Goal: Task Accomplishment & Management: Manage account settings

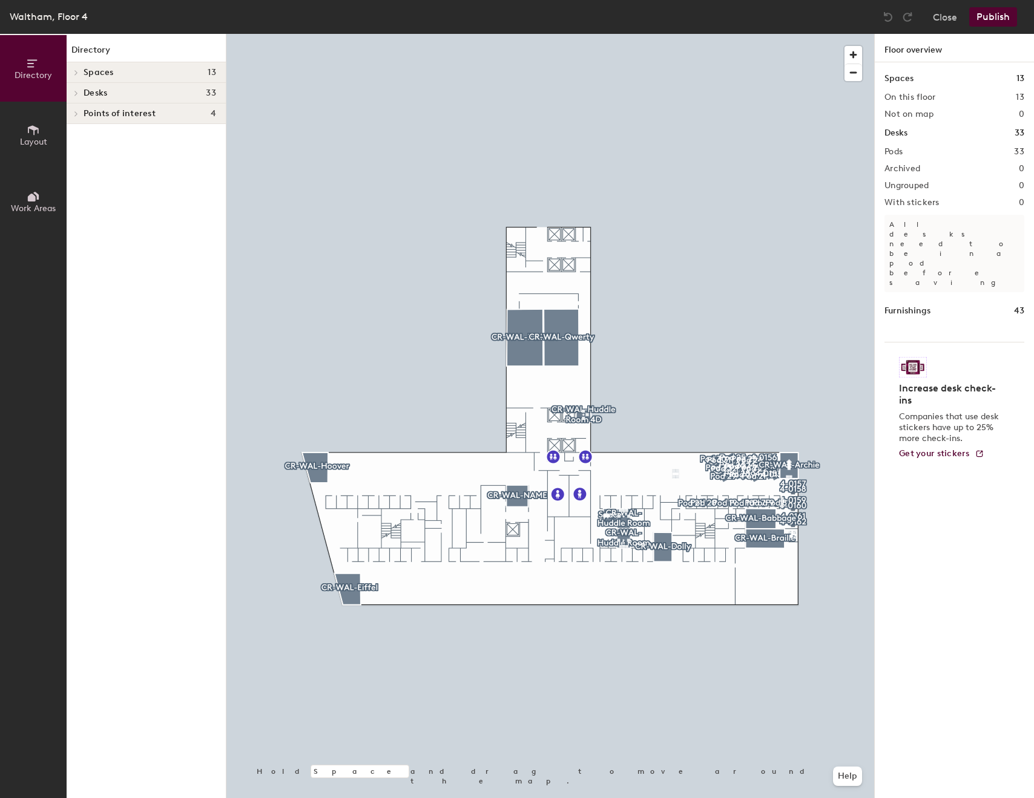
click at [987, 18] on button "Publish" at bounding box center [993, 16] width 48 height 19
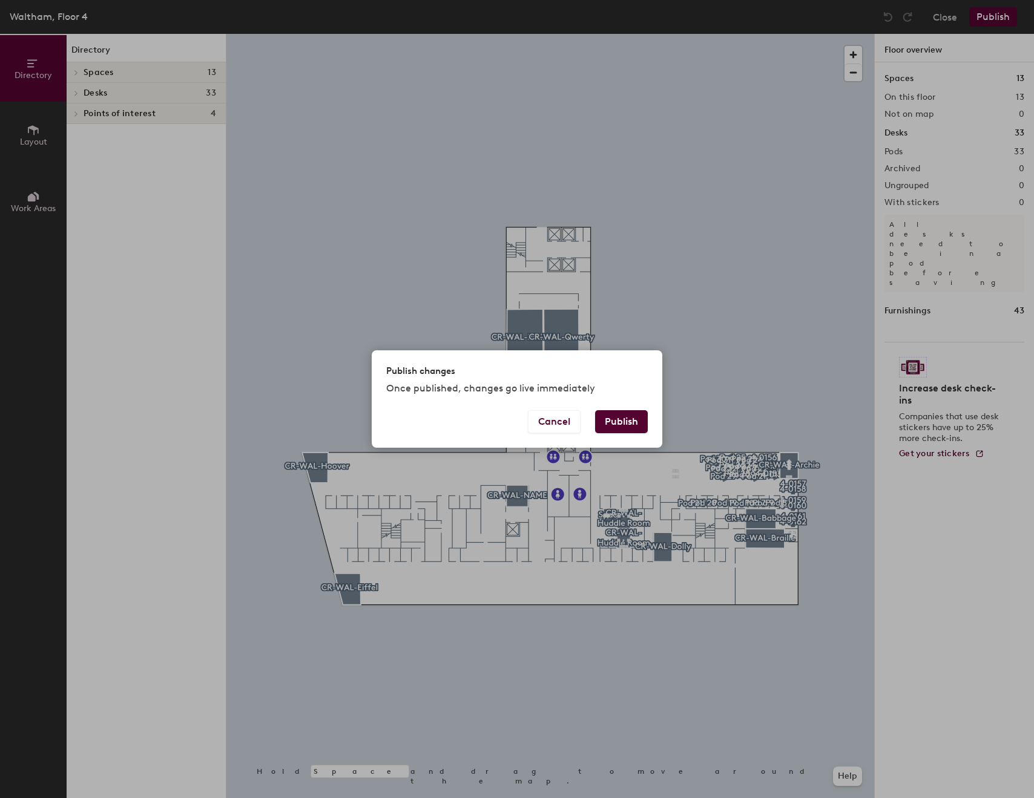
click at [643, 432] on button "Publish" at bounding box center [621, 421] width 53 height 23
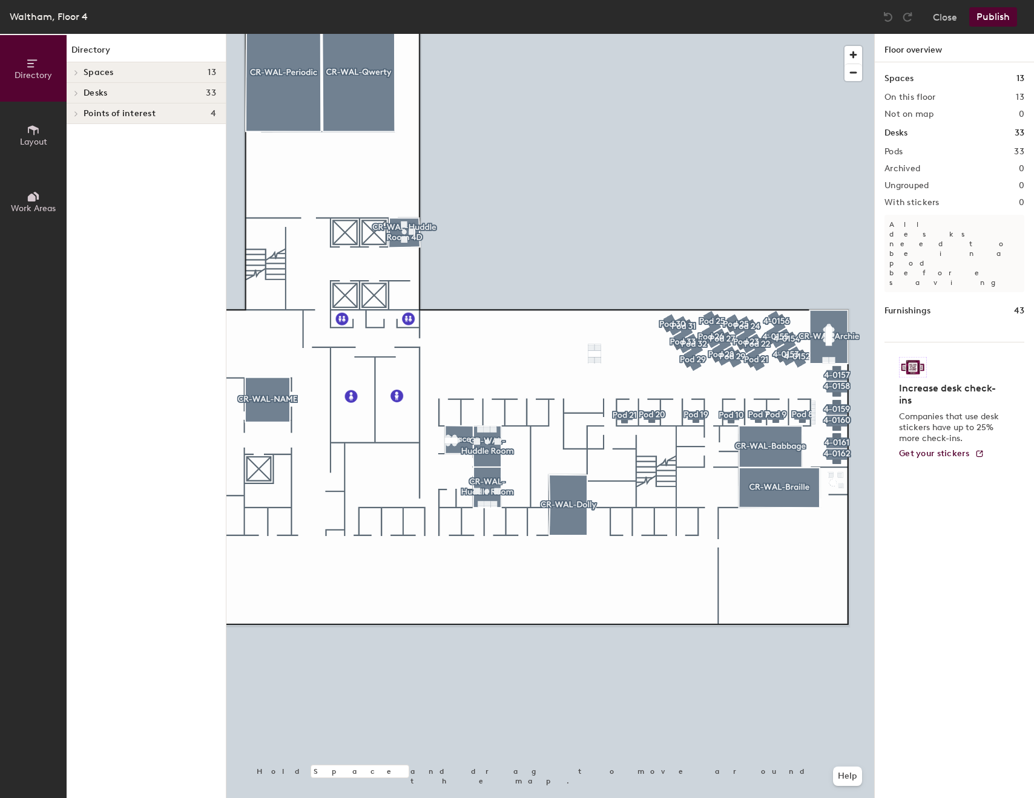
click at [271, 34] on div at bounding box center [550, 34] width 648 height 0
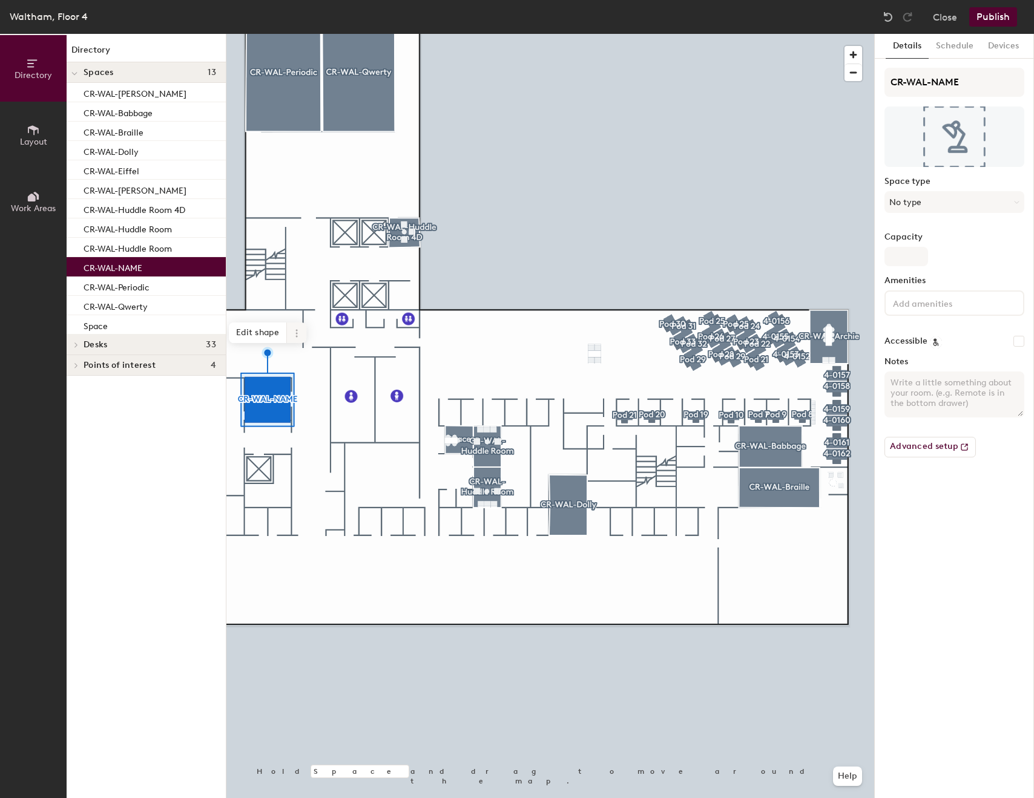
click at [297, 342] on span at bounding box center [296, 333] width 19 height 21
click at [326, 412] on span "Delete" at bounding box center [340, 402] width 108 height 21
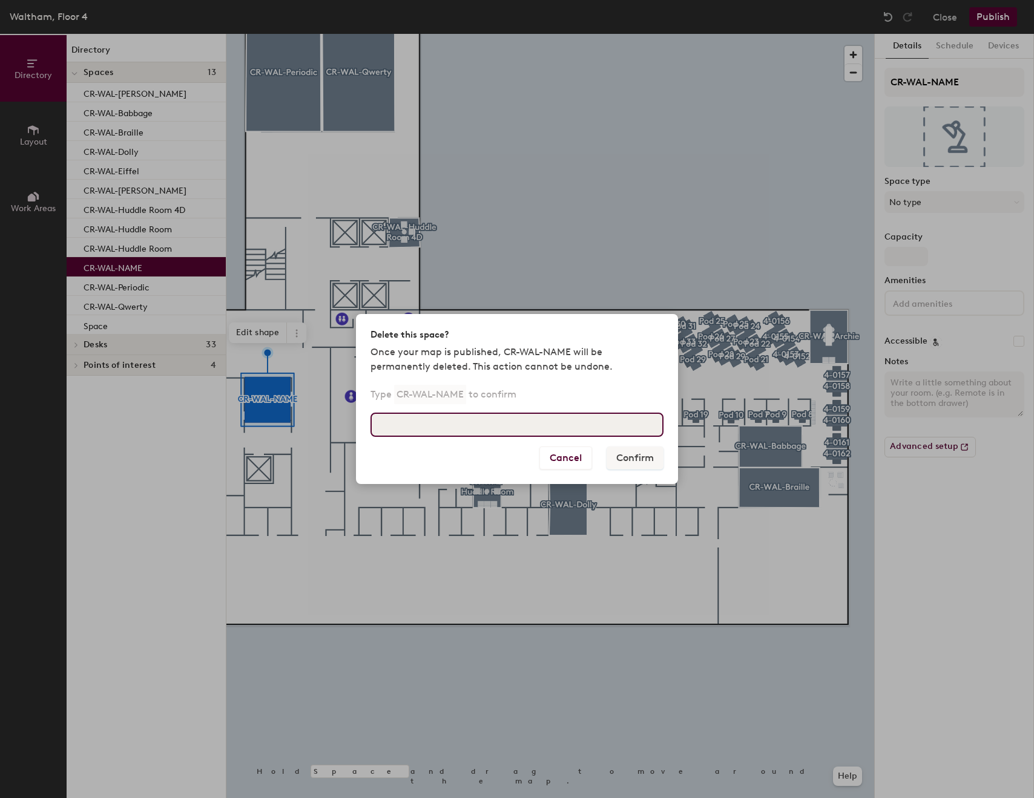
click at [606, 430] on input at bounding box center [516, 425] width 293 height 24
click at [574, 456] on button "Cancel" at bounding box center [565, 458] width 53 height 23
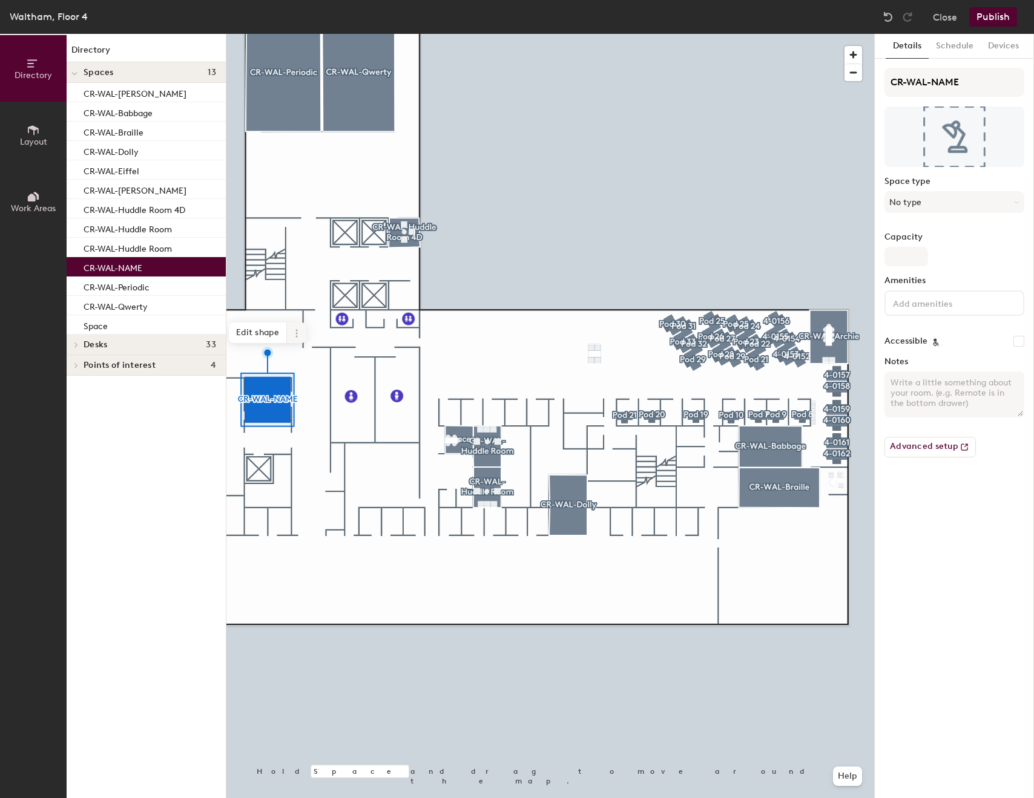
click at [296, 34] on div at bounding box center [550, 34] width 648 height 0
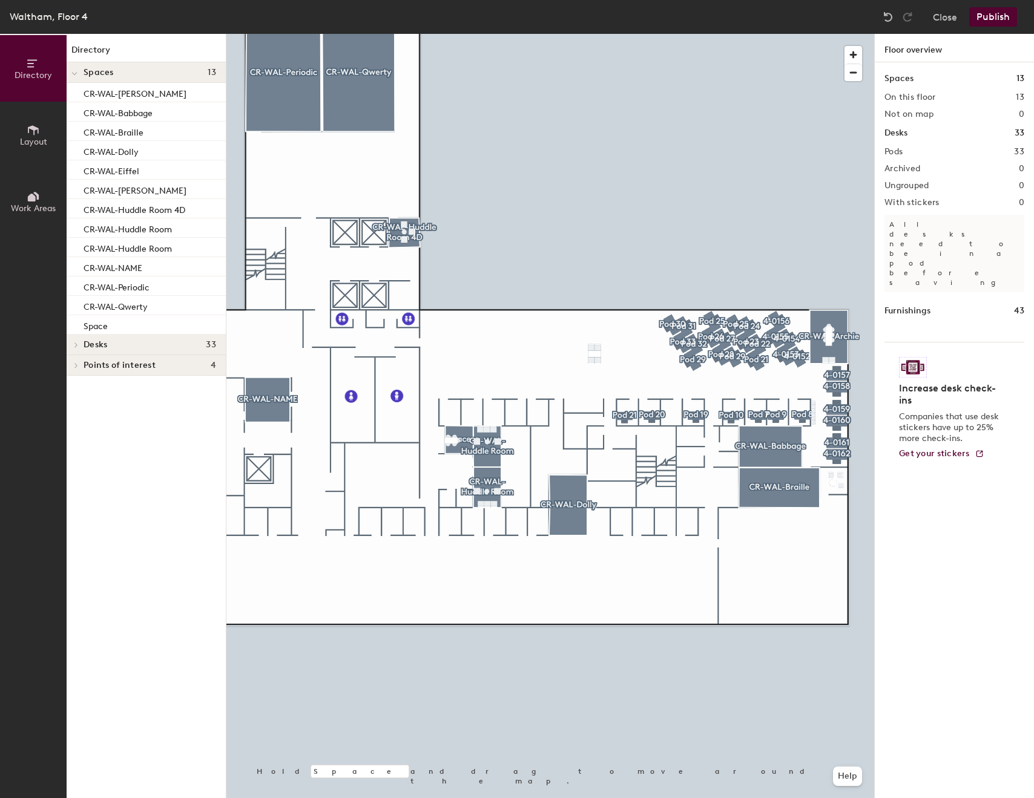
click at [291, 34] on div at bounding box center [550, 34] width 648 height 0
click at [277, 34] on div at bounding box center [550, 34] width 648 height 0
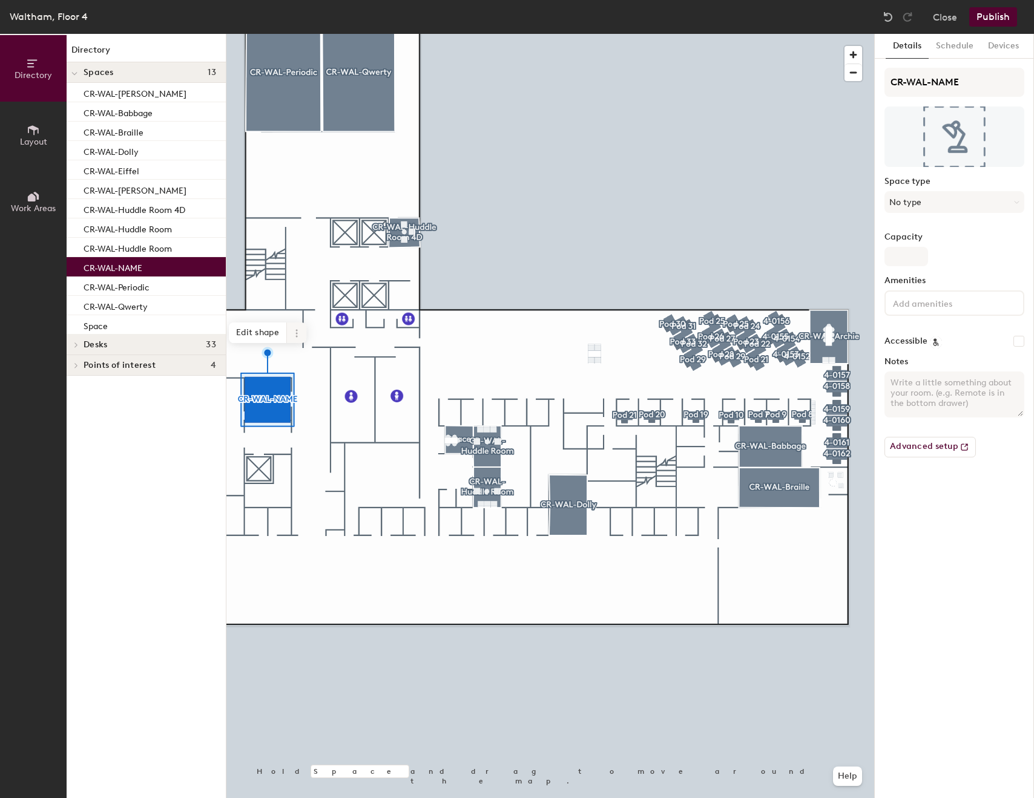
click at [294, 323] on span at bounding box center [296, 333] width 19 height 21
click at [312, 404] on span "Delete" at bounding box center [340, 402] width 108 height 21
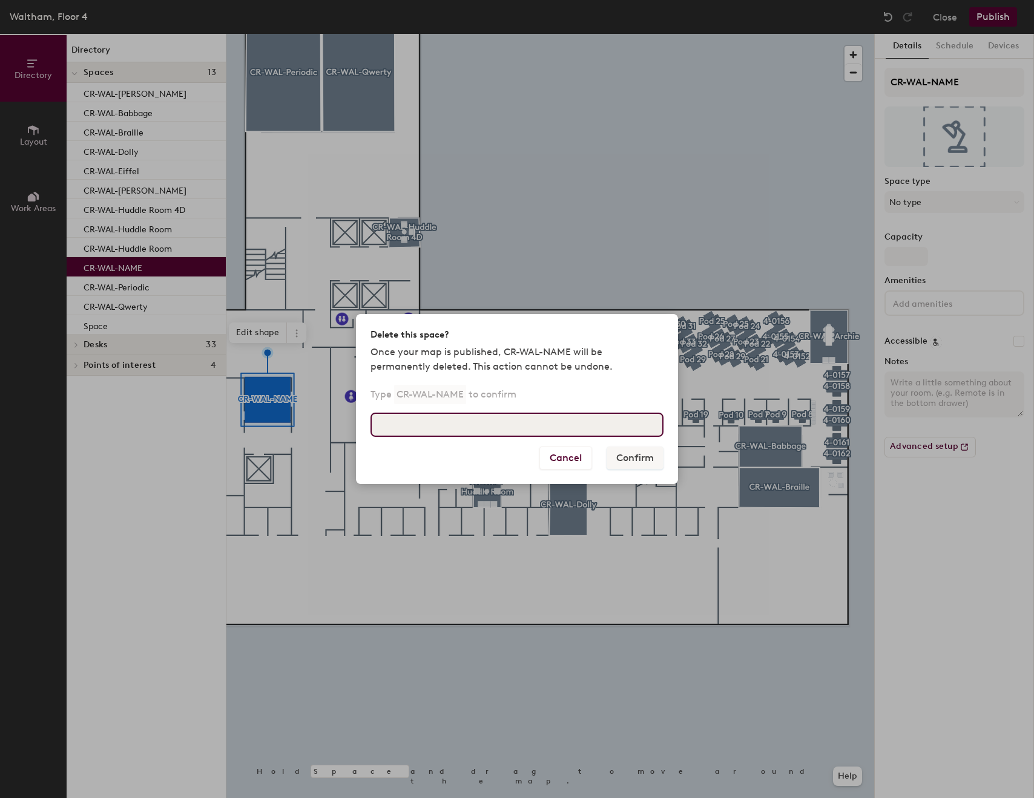
click at [574, 432] on input at bounding box center [516, 425] width 293 height 24
click at [435, 397] on p "CR-WAL-NAME" at bounding box center [430, 394] width 72 height 19
drag, startPoint x: 561, startPoint y: 353, endPoint x: 503, endPoint y: 347, distance: 58.4
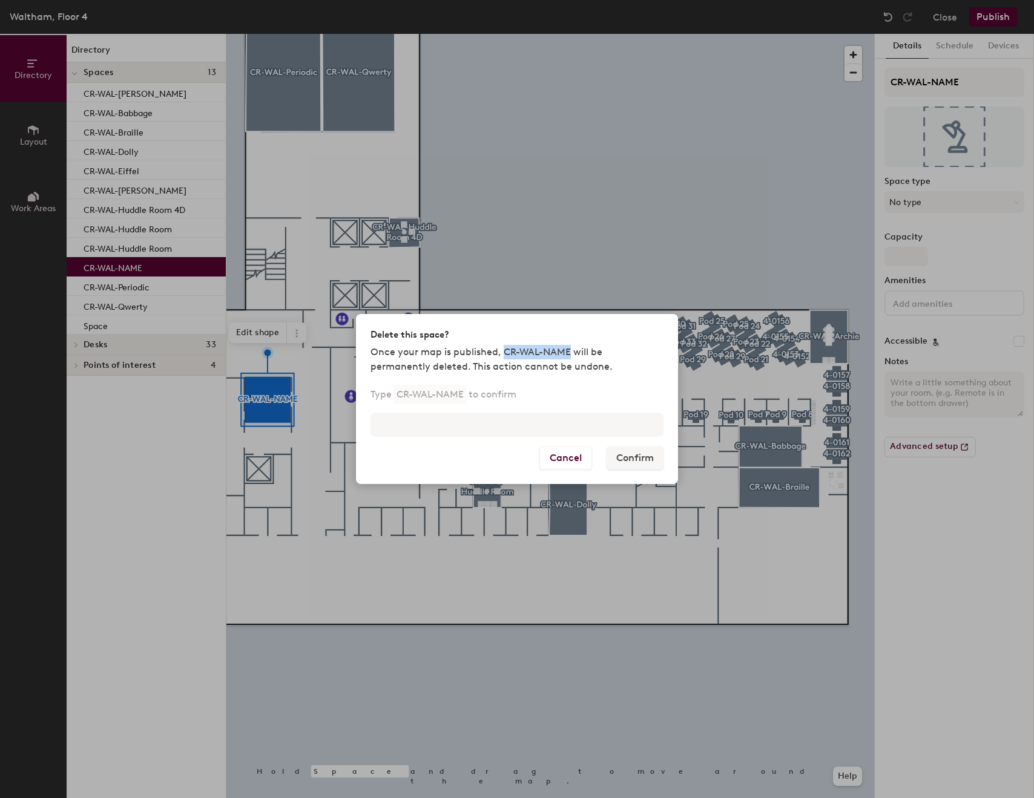
click at [503, 347] on p "Once your map is published, CR-WAL-NAME will be permanently deleted. This actio…" at bounding box center [516, 359] width 293 height 29
click at [564, 348] on p "Once your map is published, CR-WAL-NAME will be permanently deleted. This actio…" at bounding box center [516, 359] width 293 height 29
drag, startPoint x: 570, startPoint y: 351, endPoint x: 503, endPoint y: 353, distance: 67.2
click at [503, 353] on p "Once your map is published, CR-WAL-NAME will be permanently deleted. This actio…" at bounding box center [516, 359] width 293 height 29
copy p "CR-WAL-NAME"
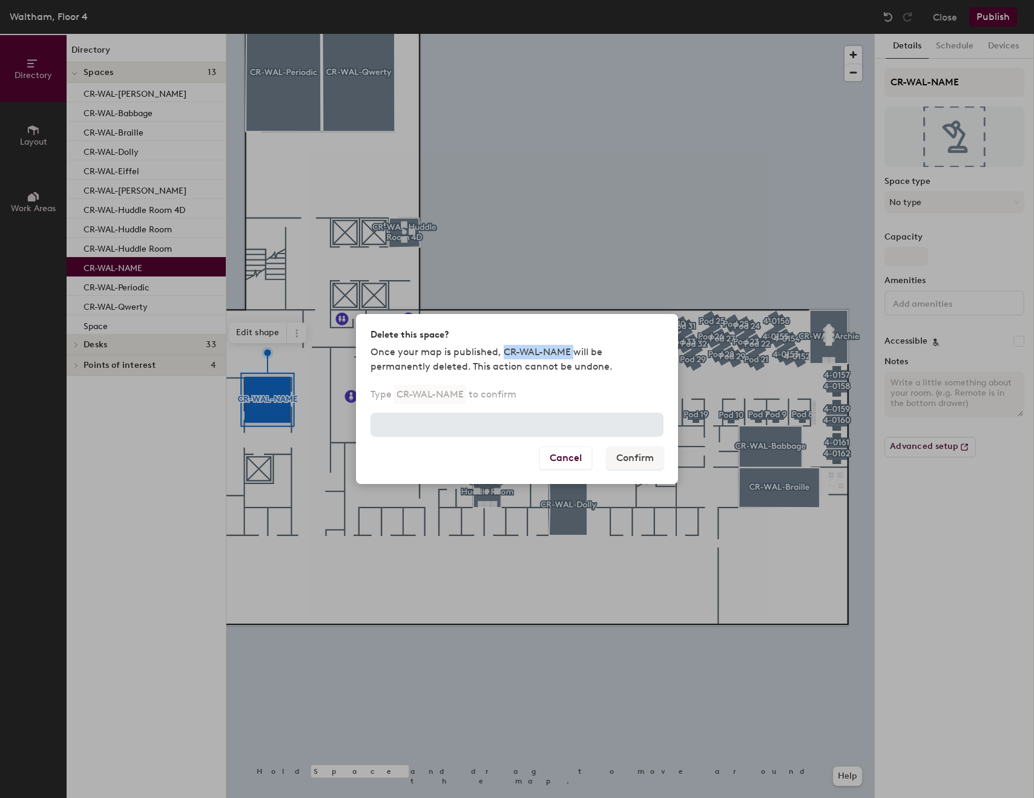
drag, startPoint x: 514, startPoint y: 346, endPoint x: 495, endPoint y: 436, distance: 92.2
click at [495, 436] on div "Delete this space? Once your map is published, CR-WAL-NAME will be permanently …" at bounding box center [517, 399] width 322 height 170
click at [497, 435] on input at bounding box center [516, 425] width 293 height 24
paste input "CR-WAL-NAME"
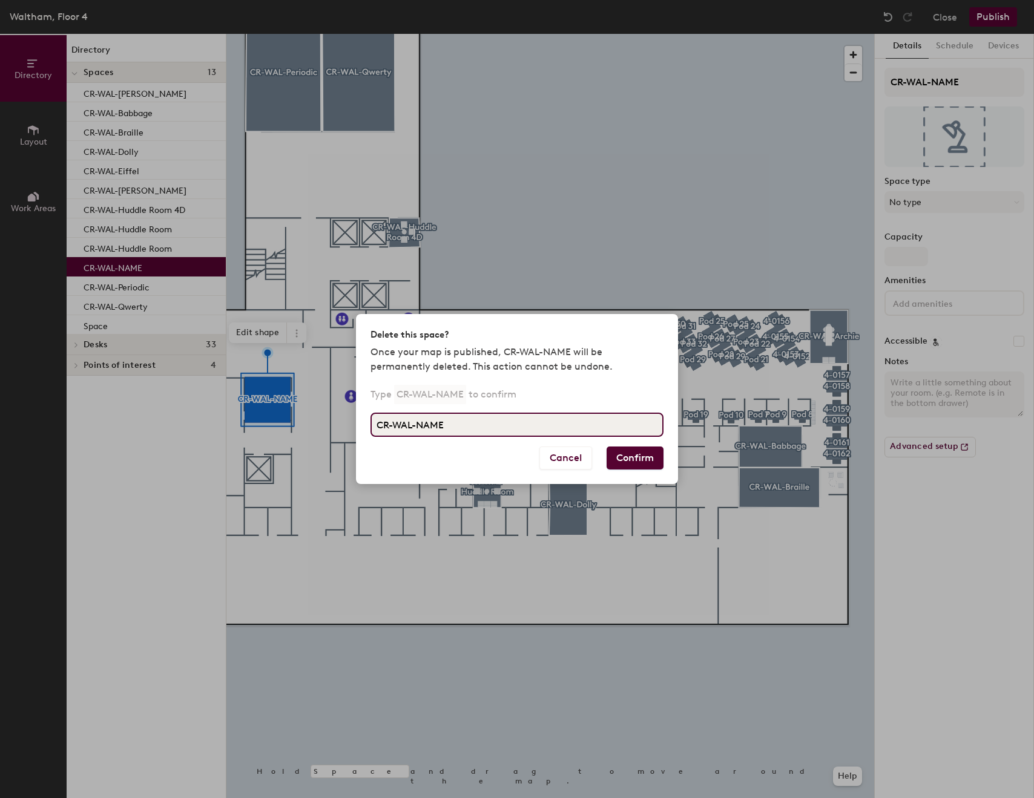
type input "CR-WAL-NAME"
click at [651, 456] on button "Confirm" at bounding box center [634, 458] width 57 height 23
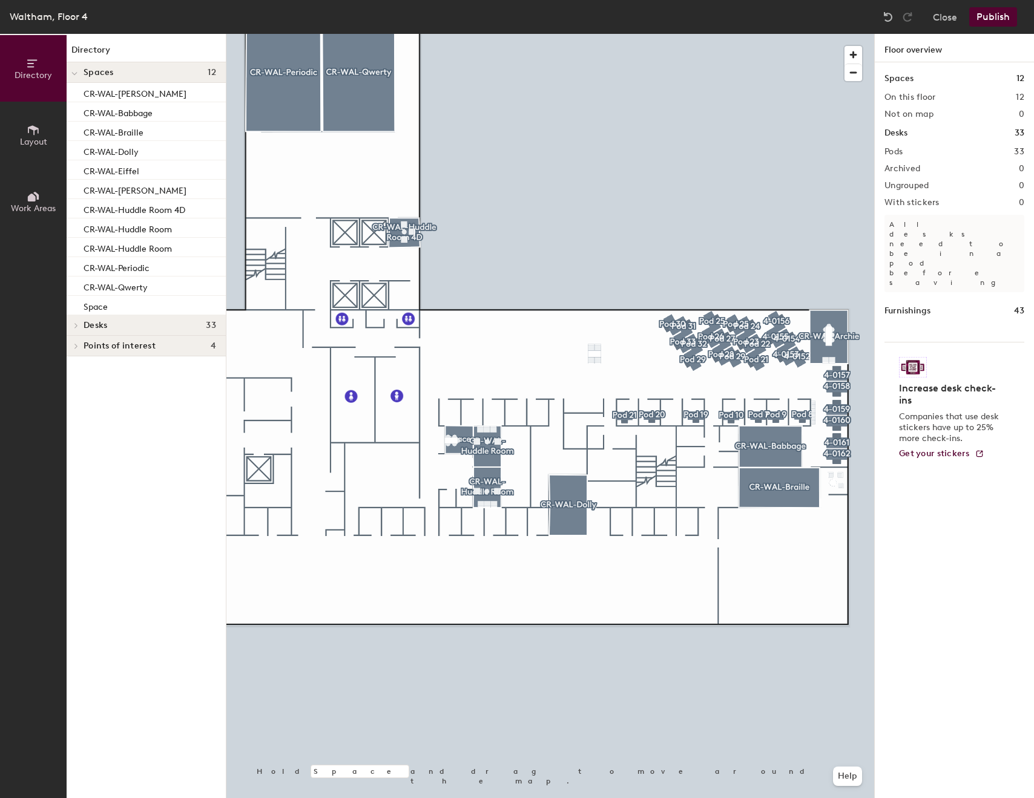
click at [1009, 28] on div "Waltham, Floor 4 Close Publish" at bounding box center [517, 17] width 1034 height 34
click at [1010, 26] on div "Waltham, Floor 4 Close Publish" at bounding box center [517, 17] width 1034 height 34
click at [1001, 17] on button "Publish" at bounding box center [993, 16] width 48 height 19
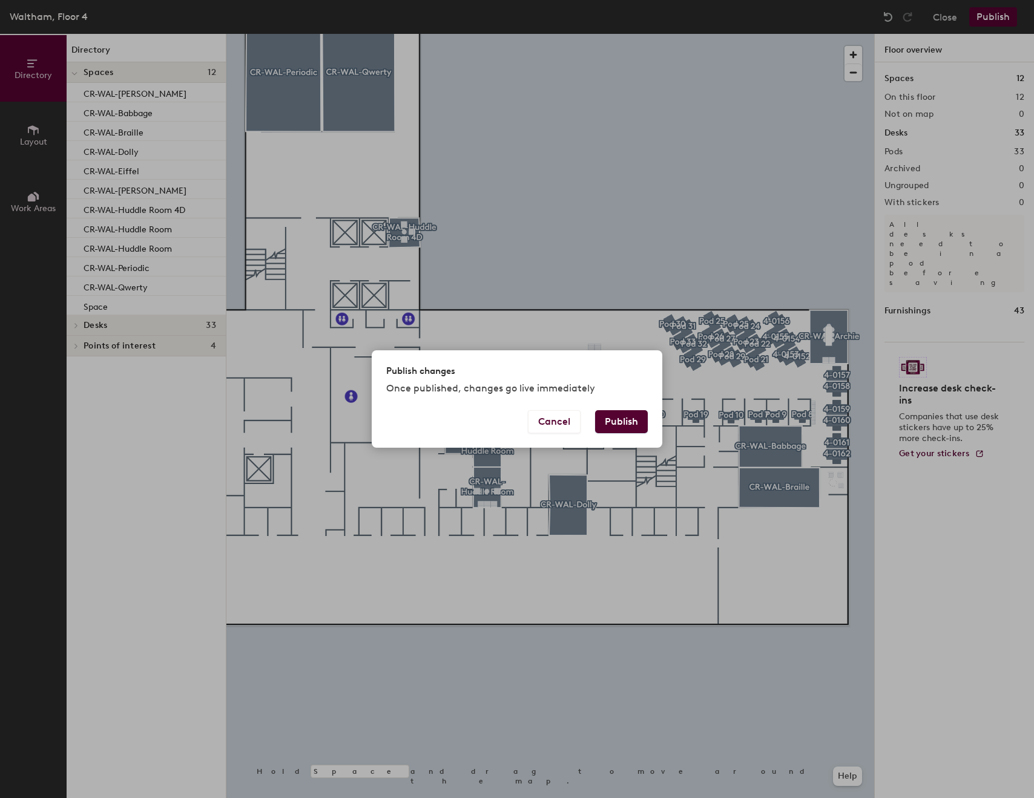
click at [626, 414] on button "Publish" at bounding box center [621, 421] width 53 height 23
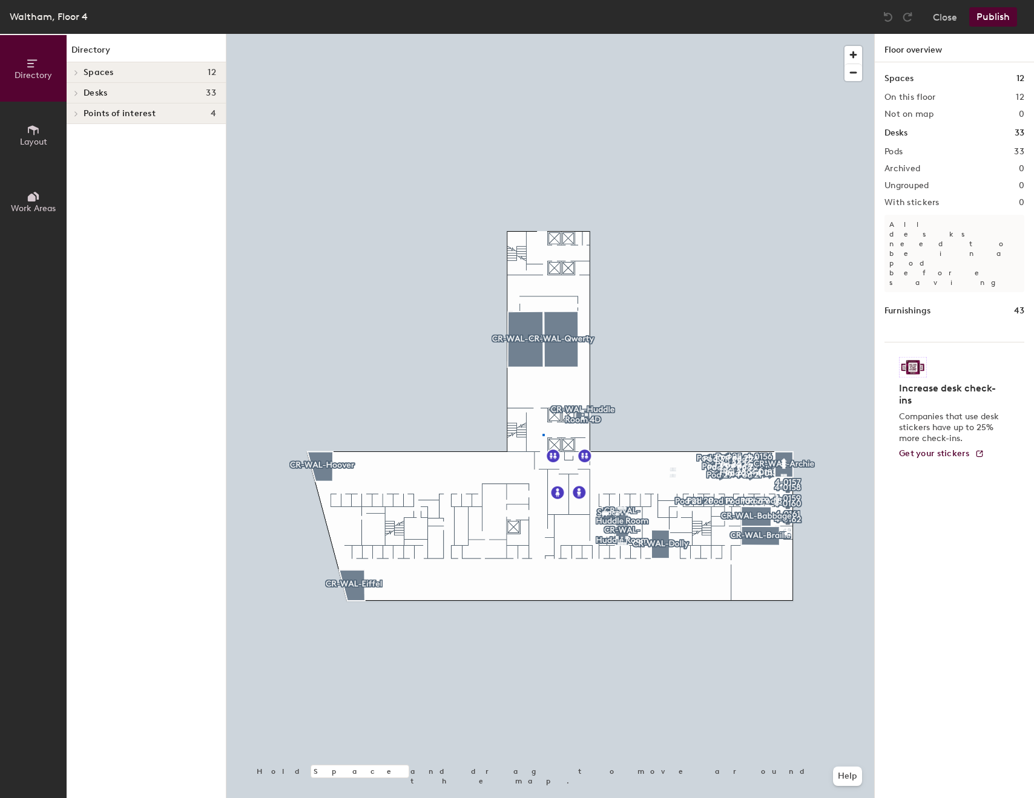
click at [542, 34] on div at bounding box center [550, 34] width 648 height 0
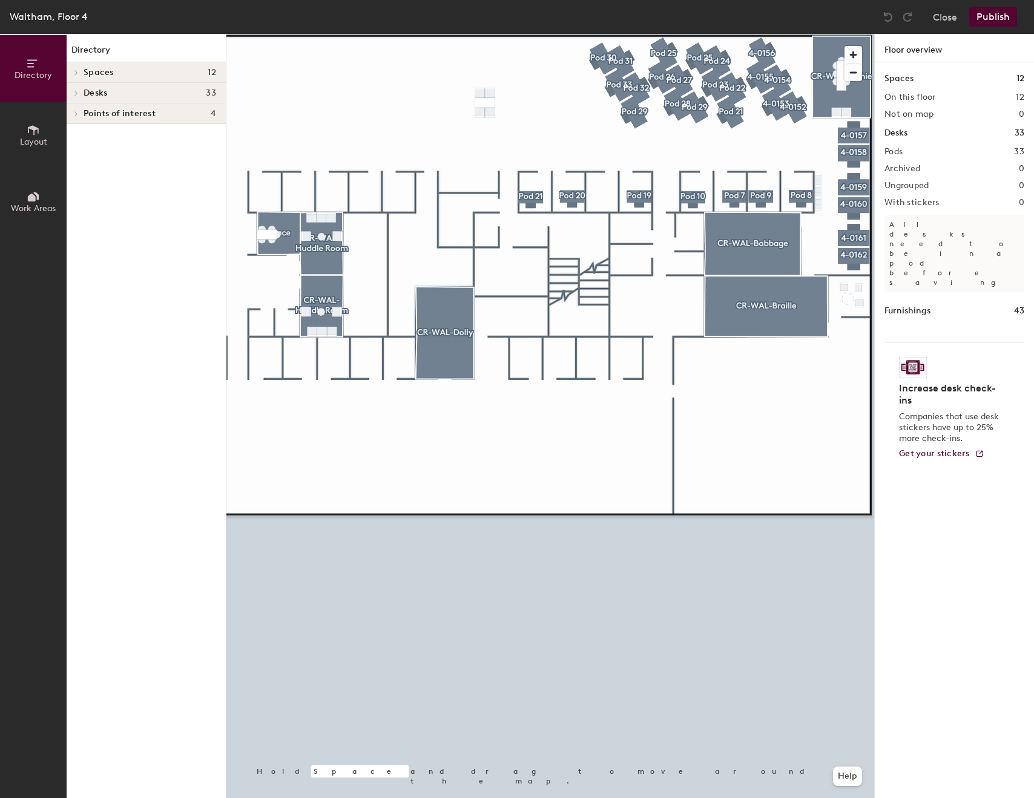
click at [588, 34] on div at bounding box center [550, 34] width 648 height 0
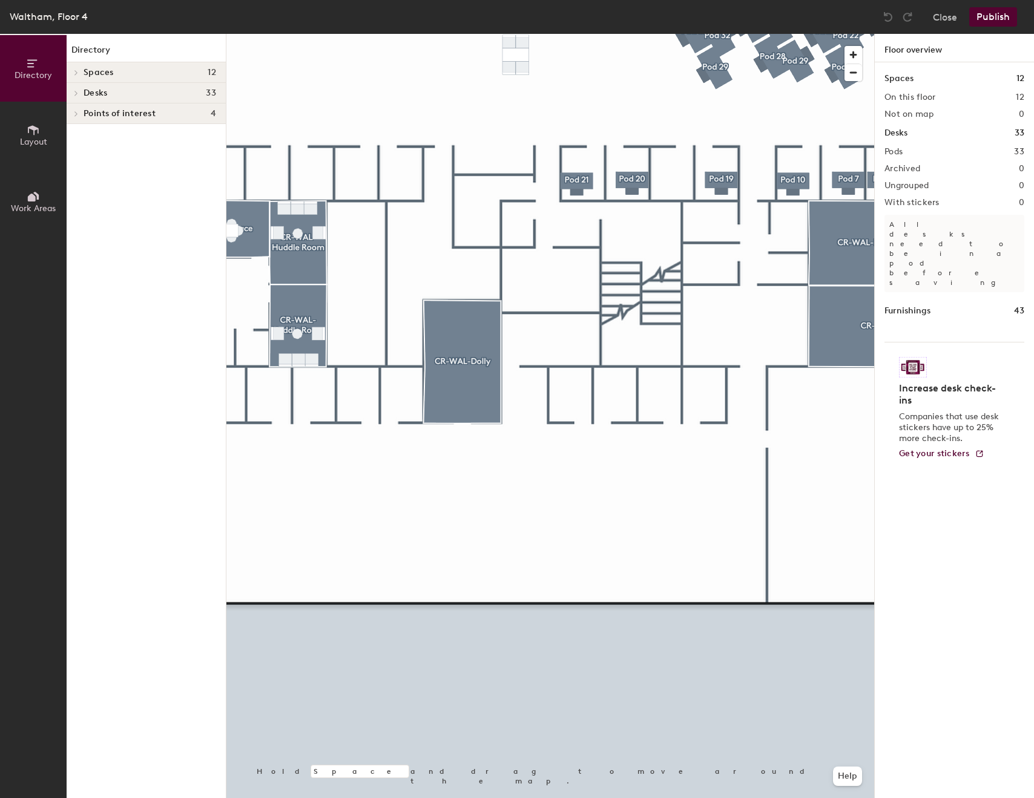
click at [35, 127] on icon at bounding box center [33, 130] width 11 height 10
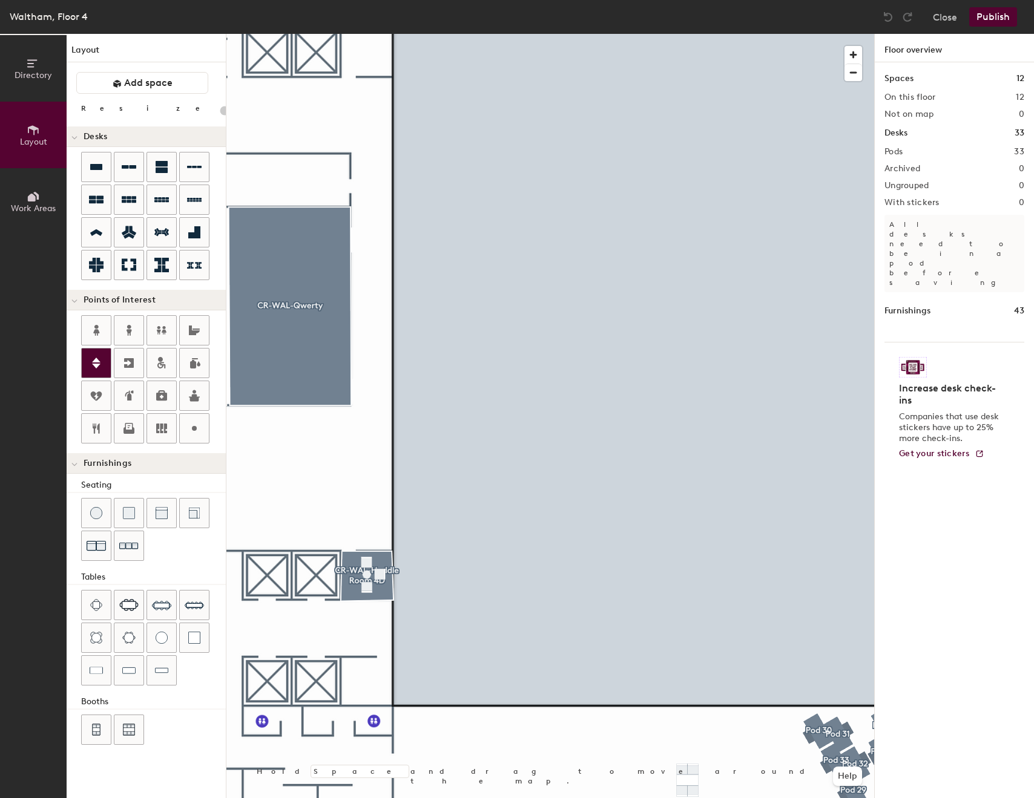
click at [87, 353] on div at bounding box center [96, 363] width 29 height 29
click at [343, 679] on span "Done" at bounding box center [339, 679] width 36 height 21
click at [315, 34] on div at bounding box center [550, 34] width 648 height 0
click at [525, 34] on div at bounding box center [550, 34] width 648 height 0
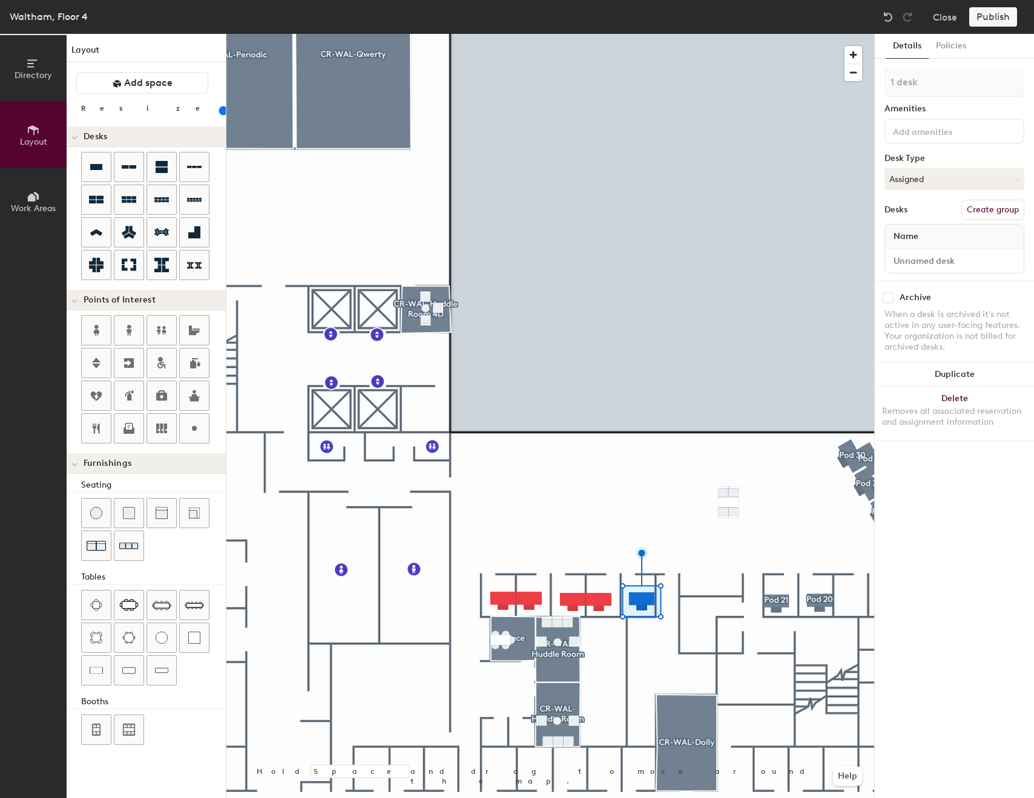
click at [996, 214] on button "Create group" at bounding box center [992, 210] width 63 height 21
click at [996, 204] on button "Create group" at bounding box center [992, 210] width 63 height 21
click at [986, 215] on button "Create group" at bounding box center [992, 210] width 63 height 21
click at [987, 211] on button "Create group" at bounding box center [992, 210] width 63 height 21
click at [985, 213] on button "Create group" at bounding box center [992, 210] width 63 height 21
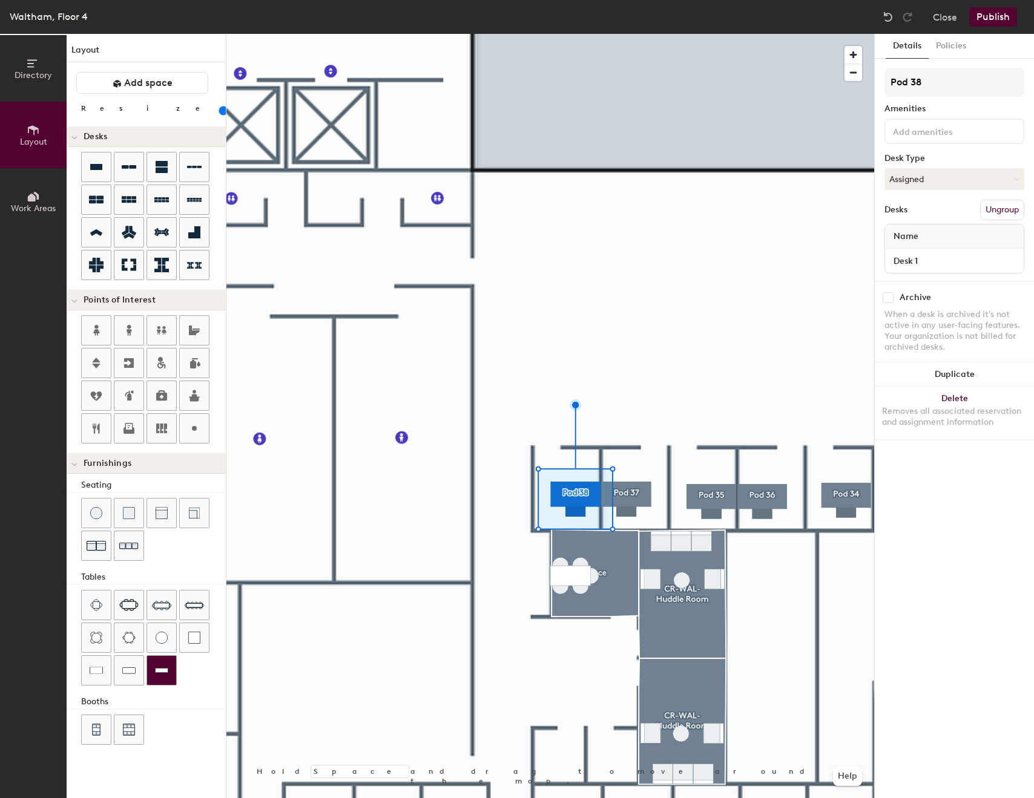
click at [167, 683] on div at bounding box center [161, 670] width 29 height 29
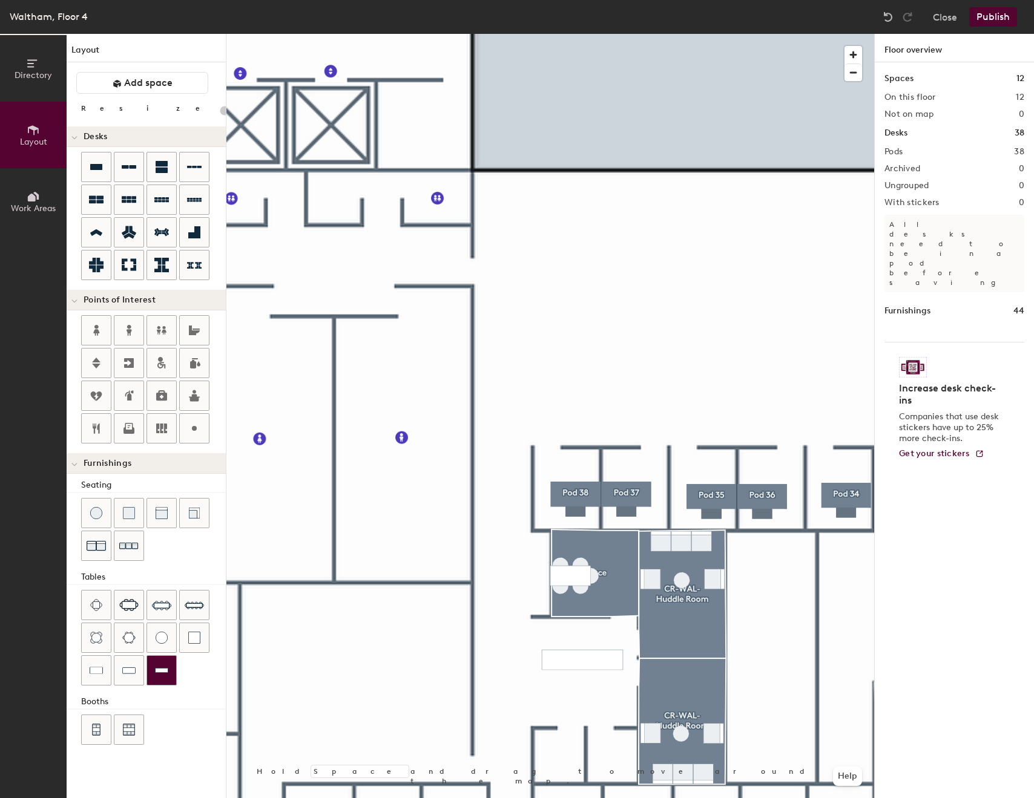
click at [593, 34] on div at bounding box center [550, 34] width 648 height 0
click at [161, 510] on img at bounding box center [162, 513] width 12 height 12
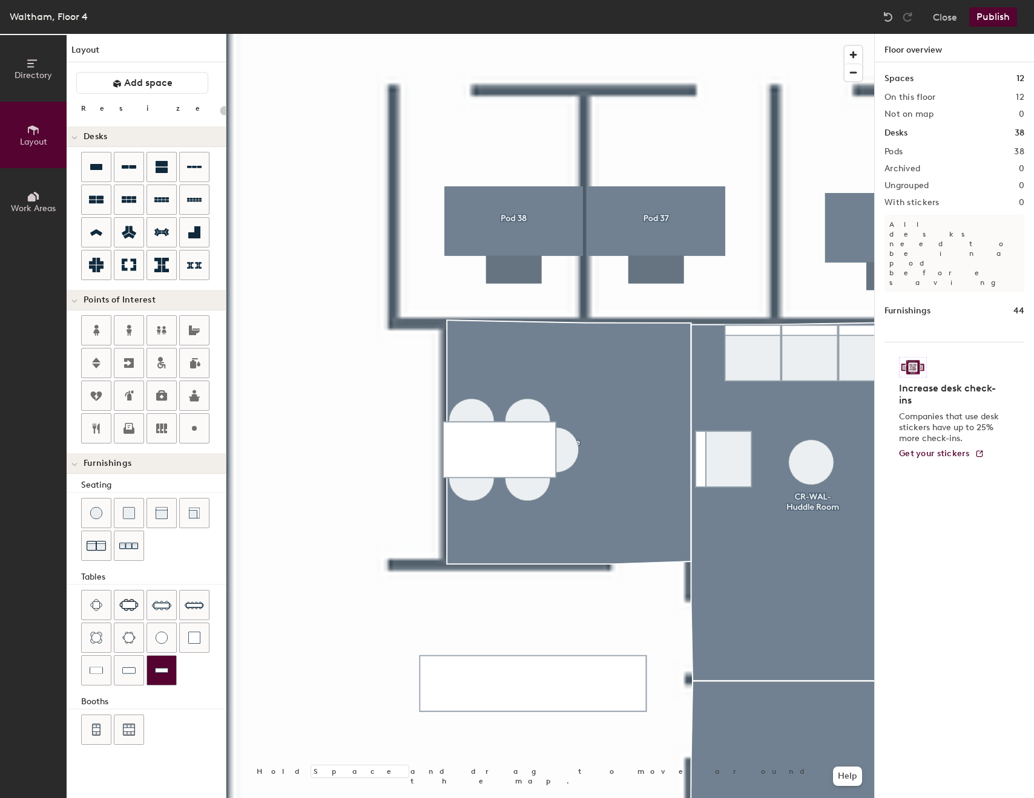
click at [576, 34] on div at bounding box center [550, 34] width 648 height 0
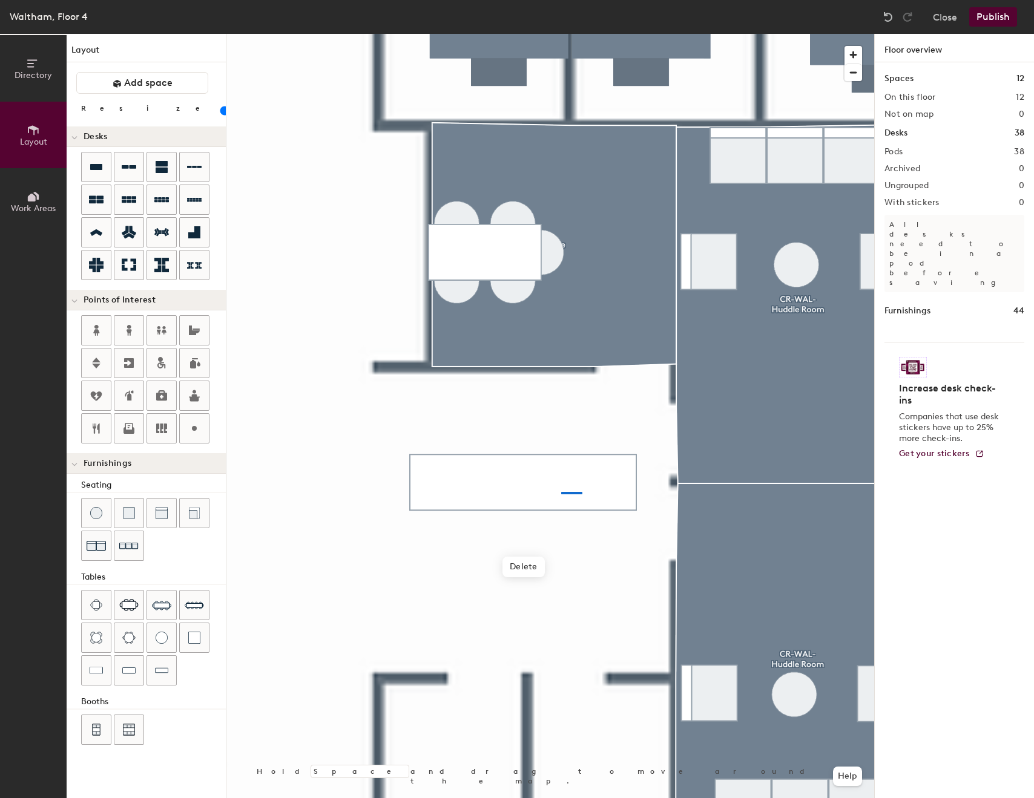
click at [561, 34] on div at bounding box center [550, 34] width 648 height 0
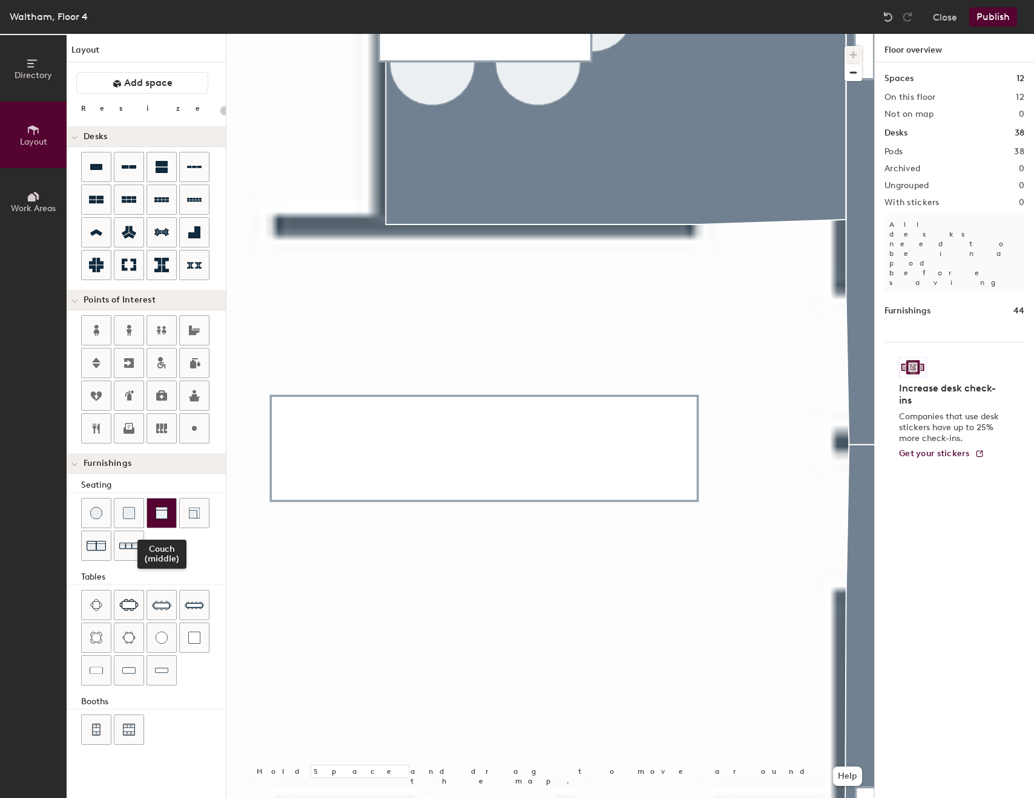
click at [167, 514] on img at bounding box center [162, 513] width 12 height 12
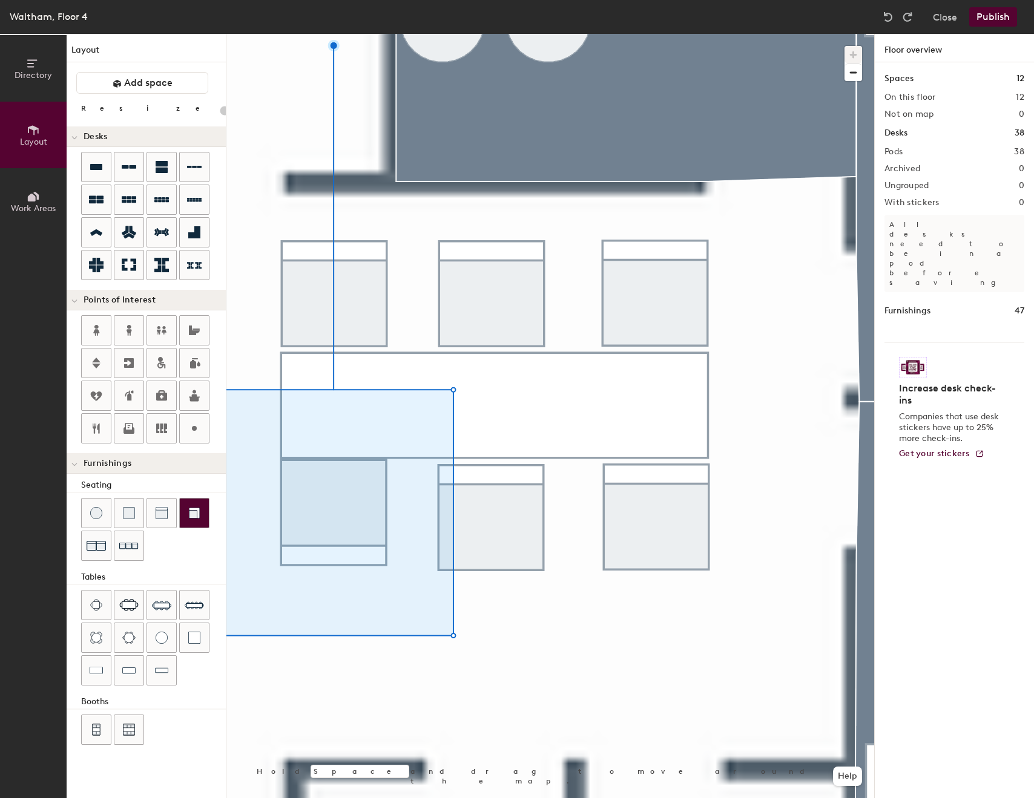
click at [682, 34] on div at bounding box center [550, 34] width 648 height 0
click at [513, 34] on div at bounding box center [550, 34] width 648 height 0
click at [369, 34] on div at bounding box center [550, 34] width 648 height 0
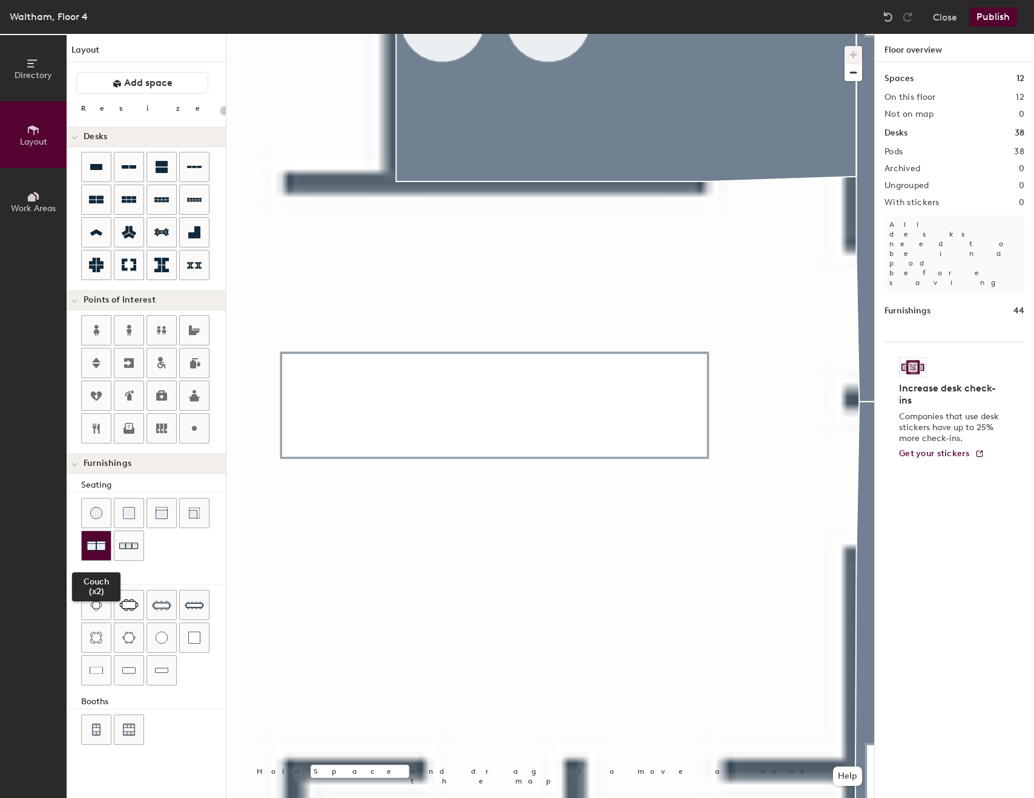
click at [97, 552] on img at bounding box center [96, 545] width 19 height 19
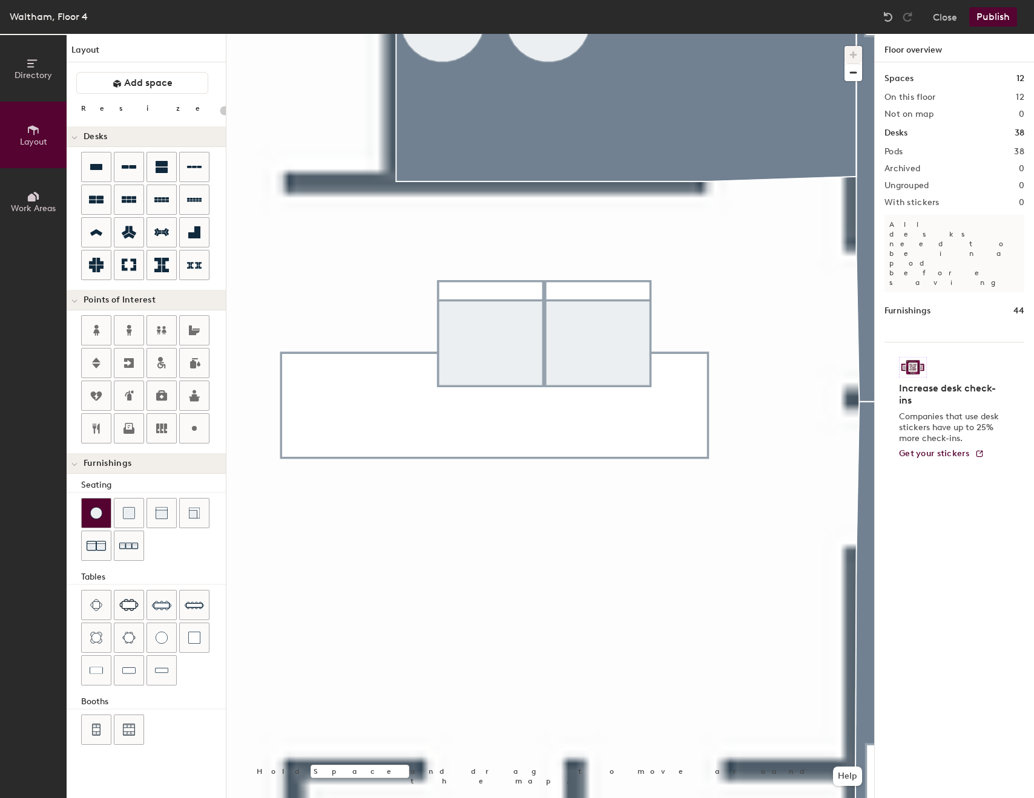
click at [108, 514] on div at bounding box center [96, 513] width 29 height 29
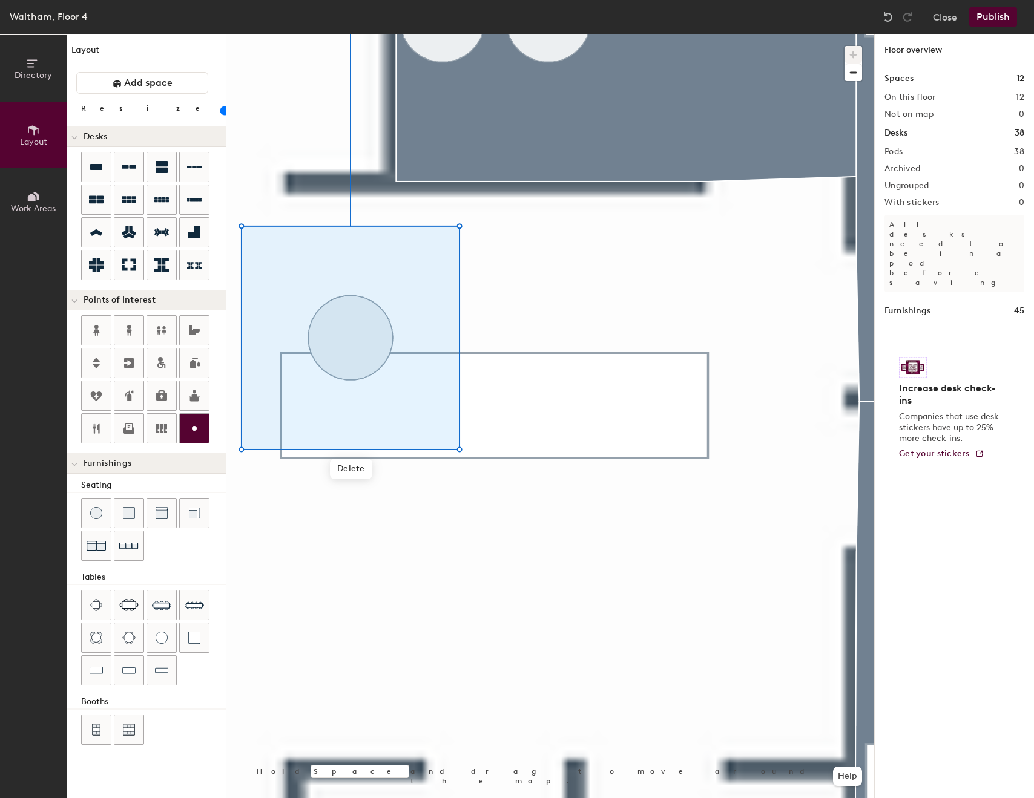
click at [501, 34] on div at bounding box center [550, 34] width 648 height 0
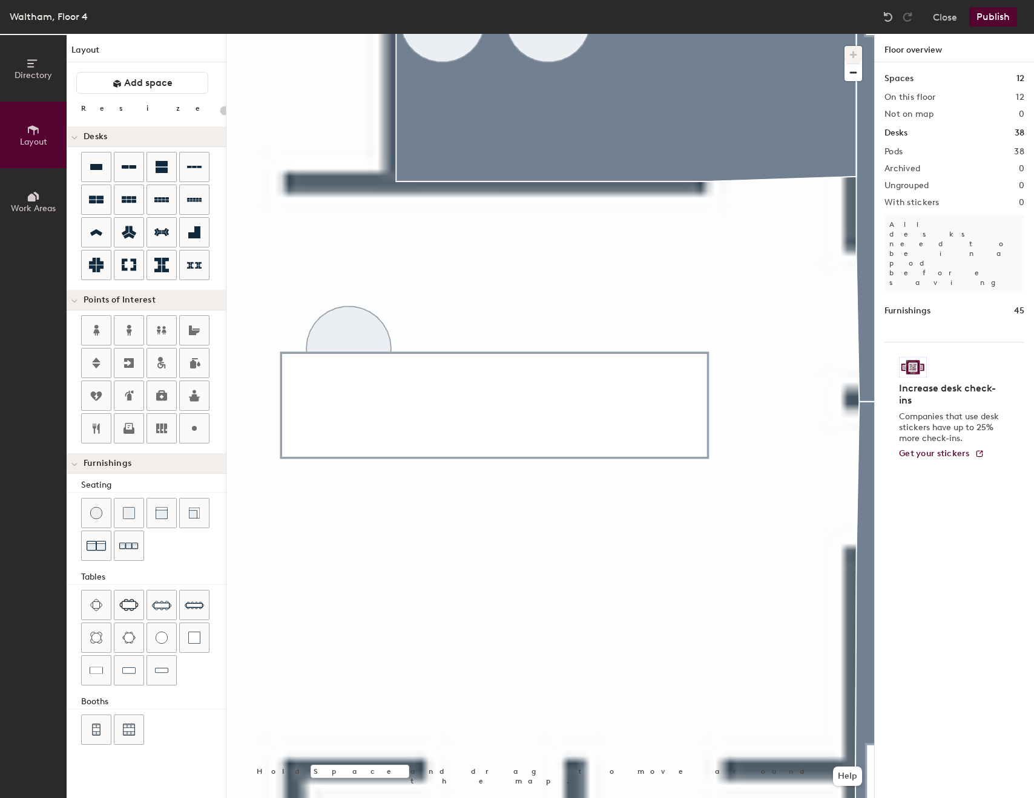
type input "20"
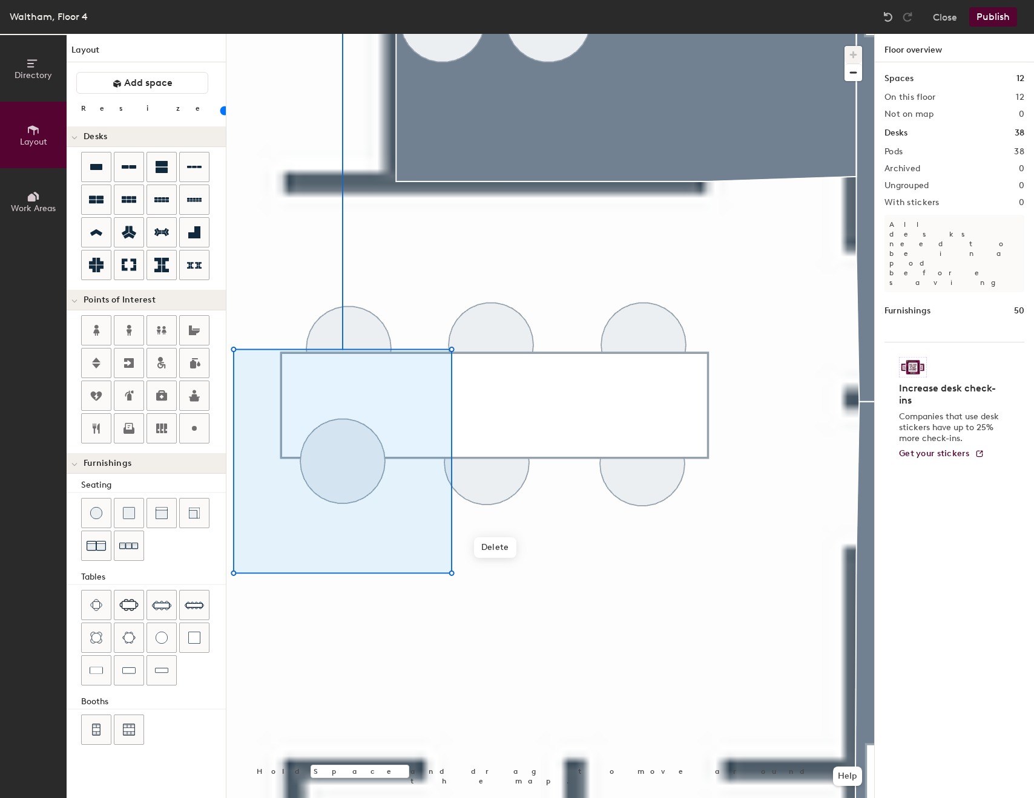
click at [904, 342] on div "Increase desk check-ins Companies that use desk stickers have up to 25% more ch…" at bounding box center [954, 407] width 140 height 131
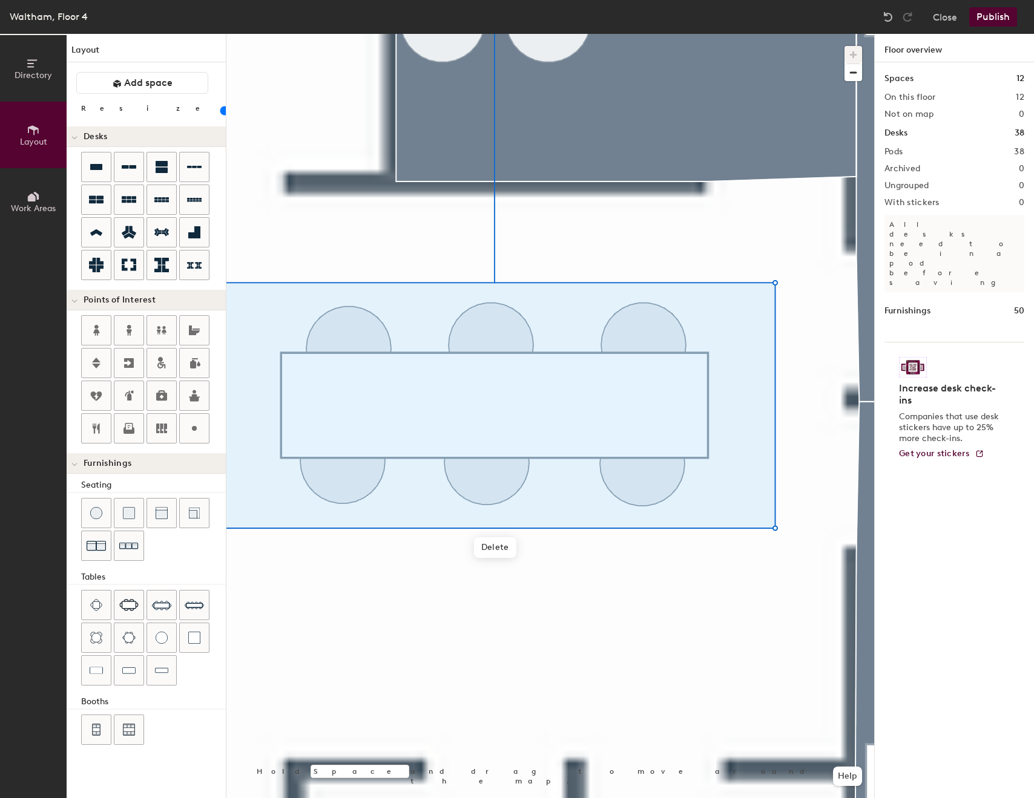
click at [823, 34] on div at bounding box center [550, 34] width 648 height 0
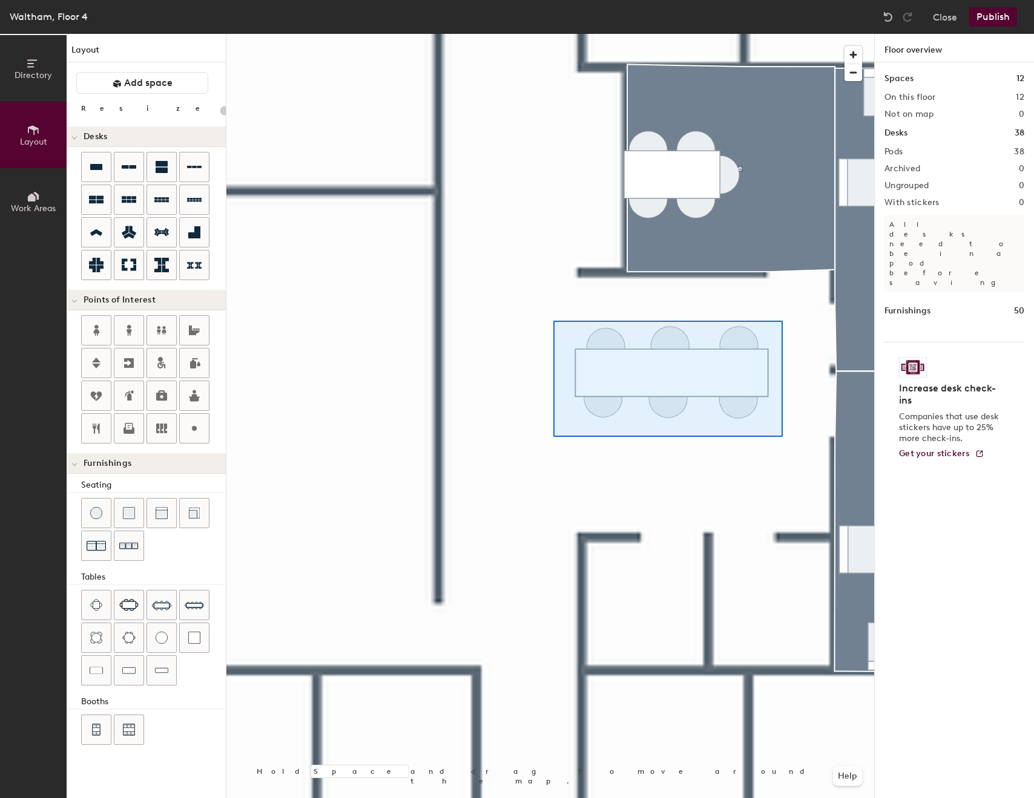
click at [553, 34] on div at bounding box center [550, 34] width 648 height 0
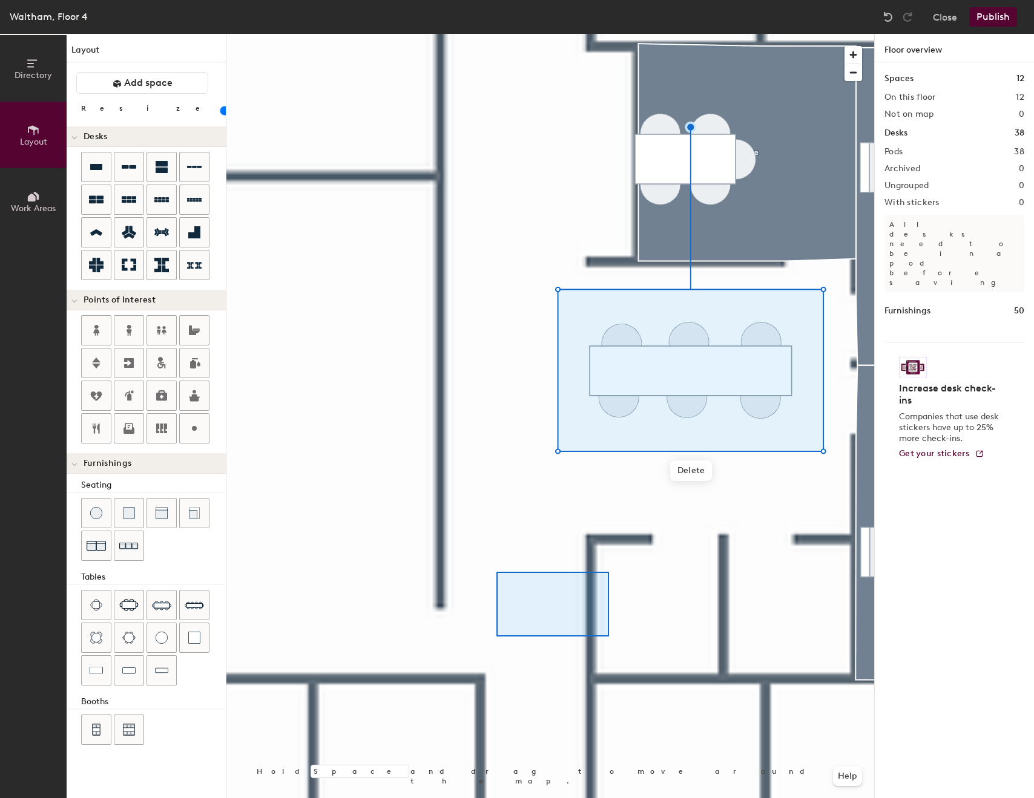
click at [496, 34] on div at bounding box center [550, 34] width 648 height 0
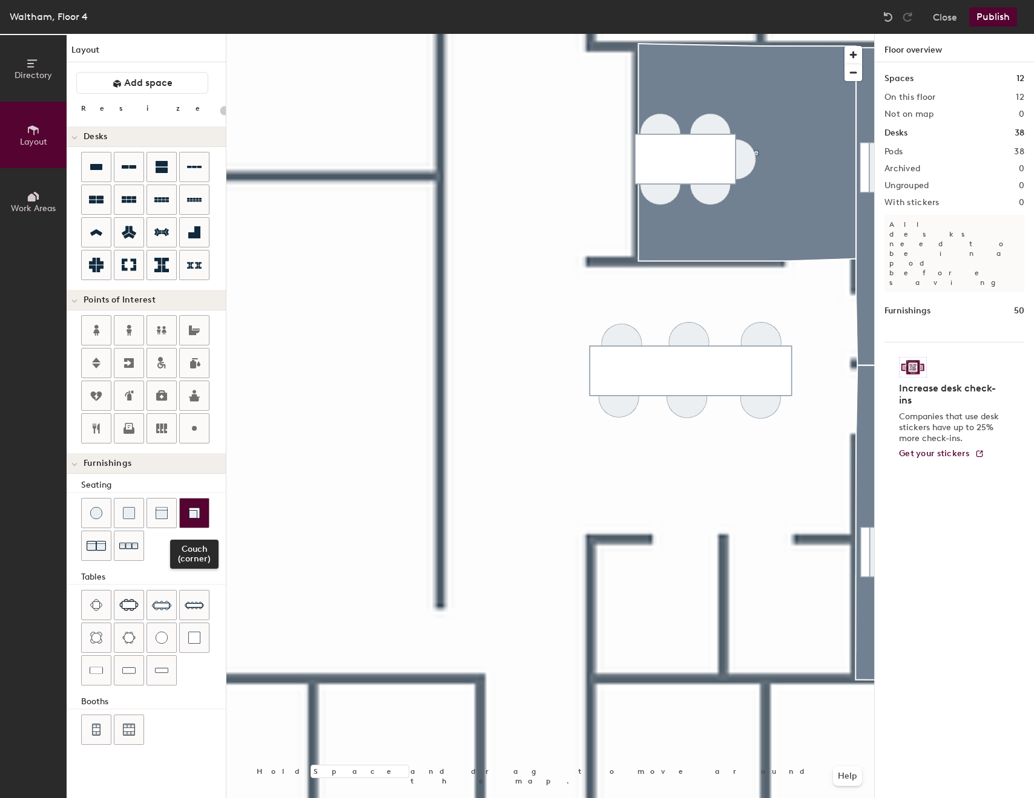
click at [187, 508] on div at bounding box center [194, 513] width 29 height 29
click at [163, 639] on img at bounding box center [162, 638] width 12 height 12
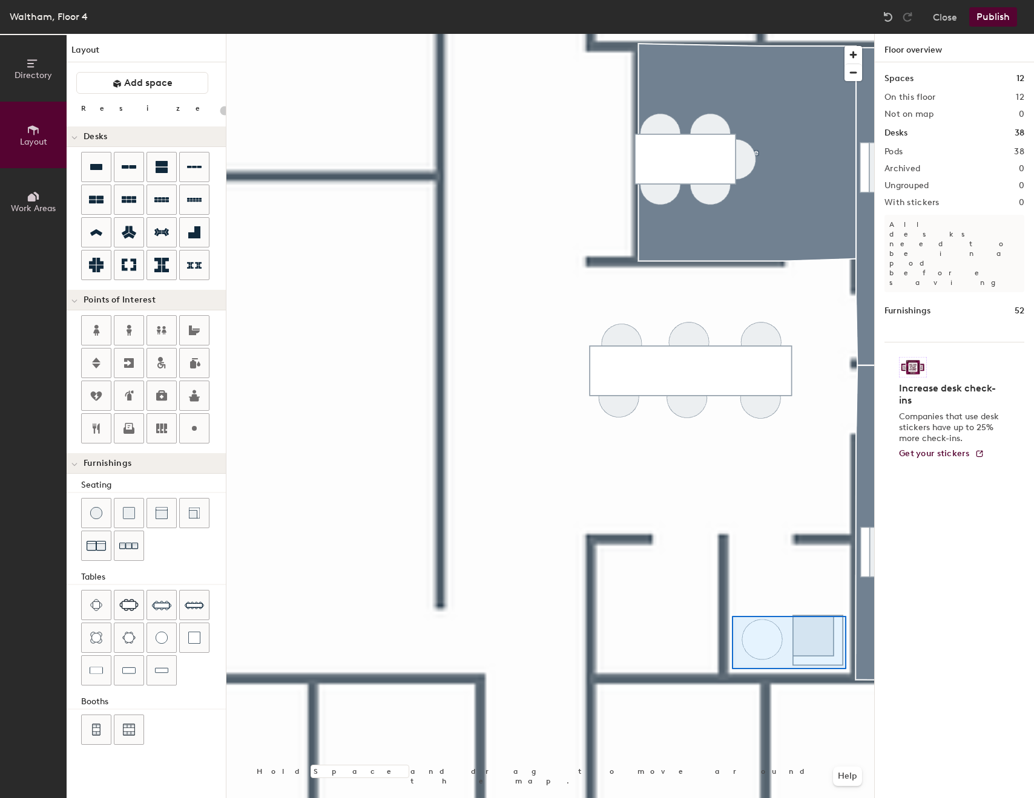
click at [732, 34] on div at bounding box center [550, 34] width 648 height 0
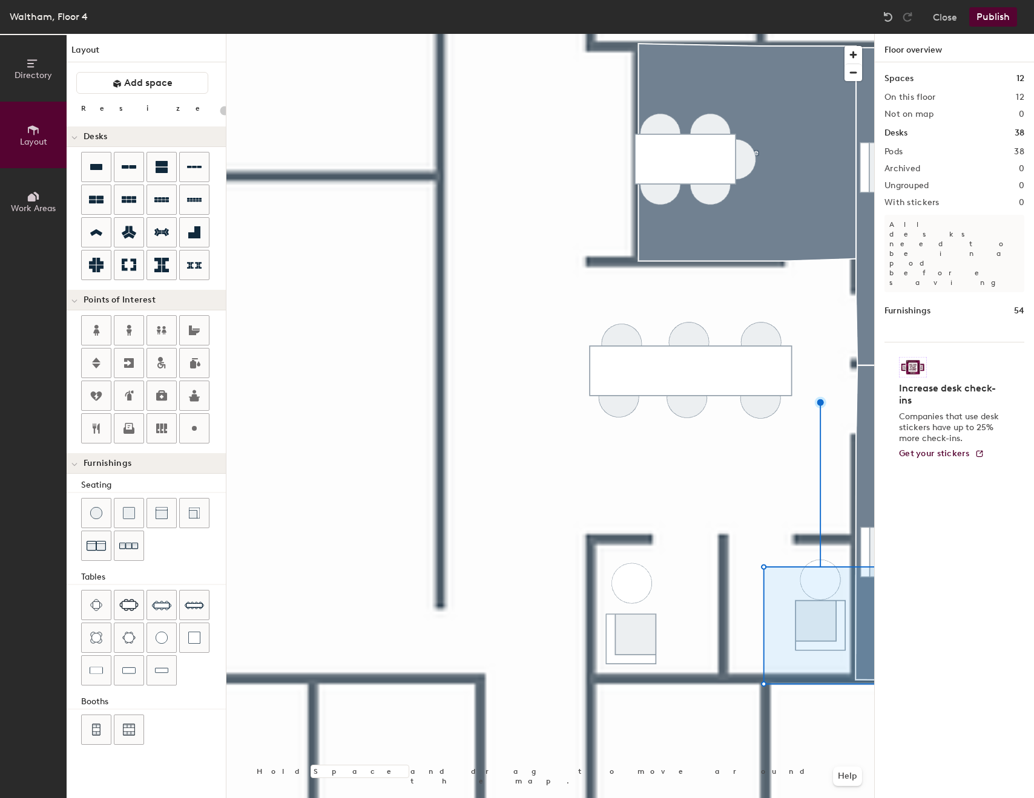
click at [833, 34] on div at bounding box center [550, 34] width 648 height 0
click at [831, 34] on div at bounding box center [550, 34] width 648 height 0
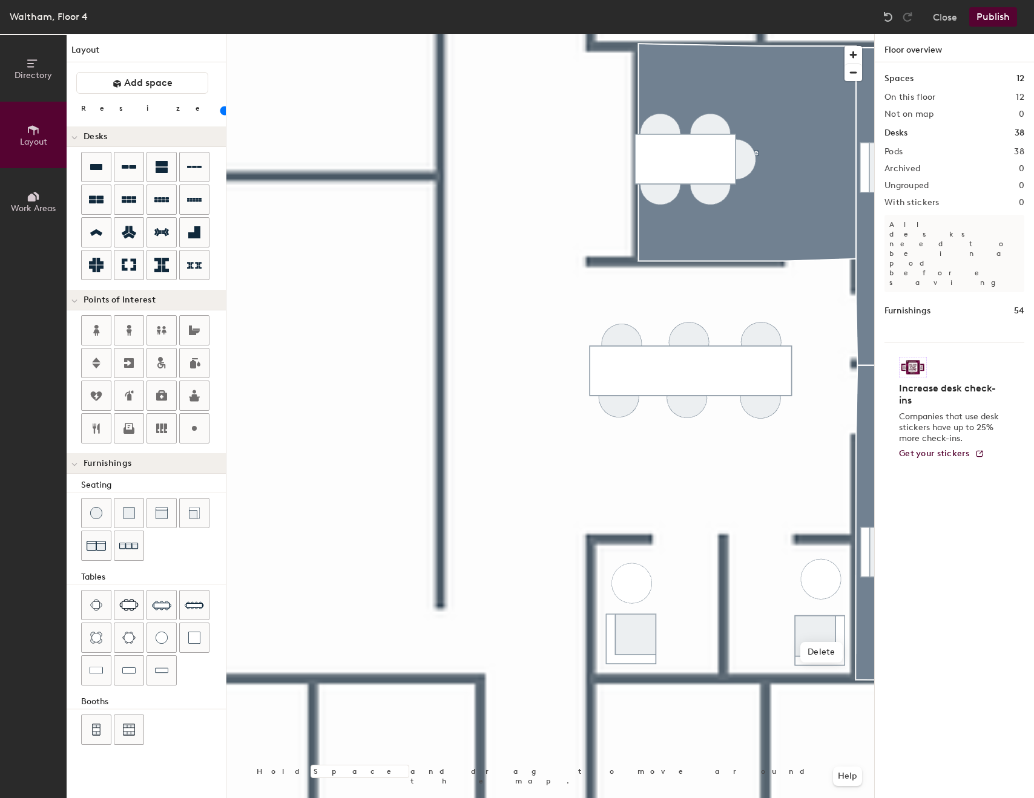
click at [845, 34] on div at bounding box center [550, 34] width 648 height 0
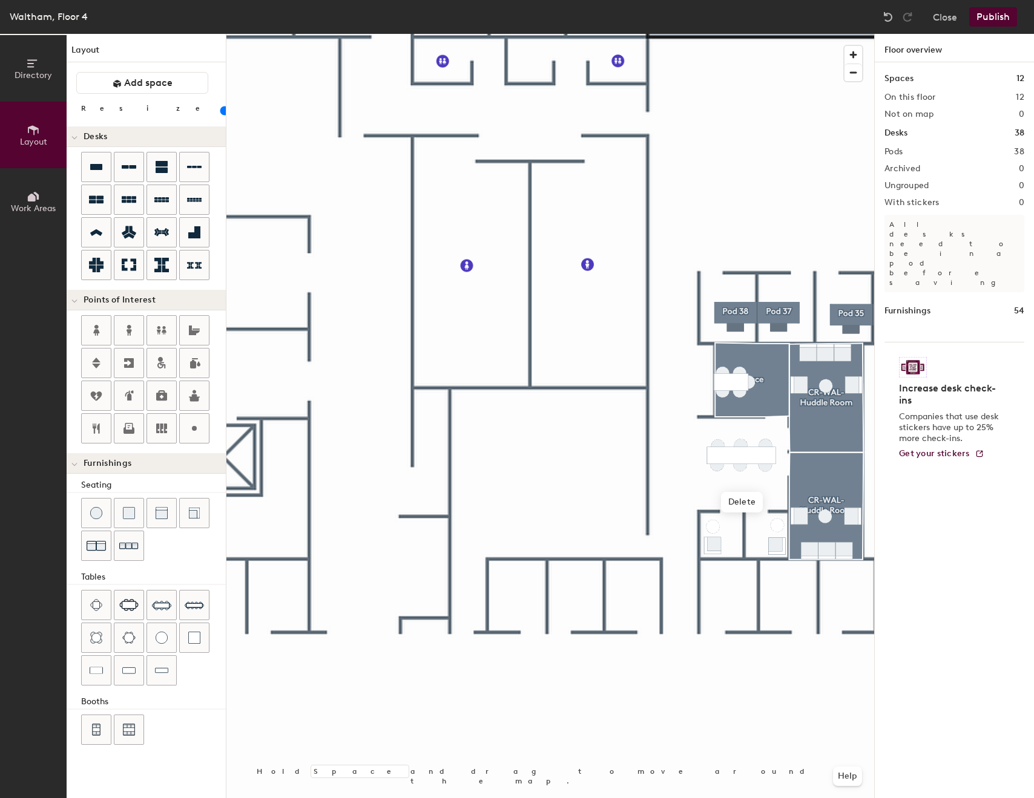
click at [652, 34] on div at bounding box center [550, 34] width 648 height 0
click at [130, 537] on img at bounding box center [128, 546] width 19 height 19
click at [709, 34] on div at bounding box center [550, 34] width 648 height 0
click at [123, 539] on img at bounding box center [128, 546] width 19 height 19
click at [662, 34] on div at bounding box center [550, 34] width 648 height 0
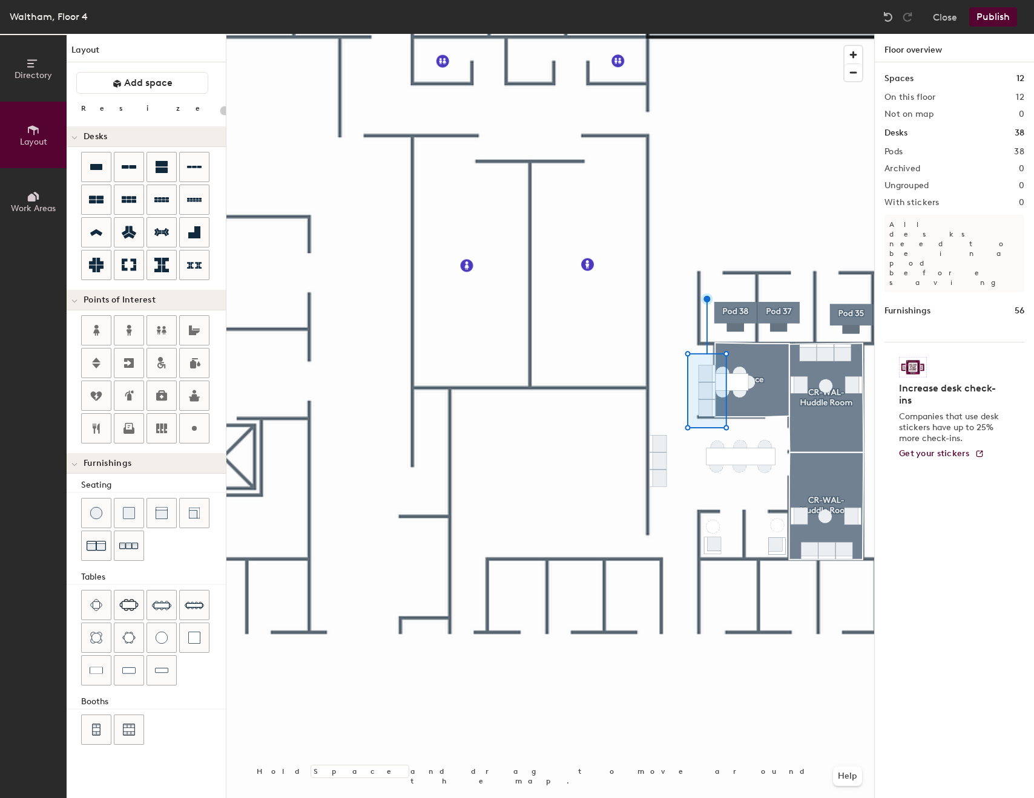
click at [703, 34] on div at bounding box center [550, 34] width 648 height 0
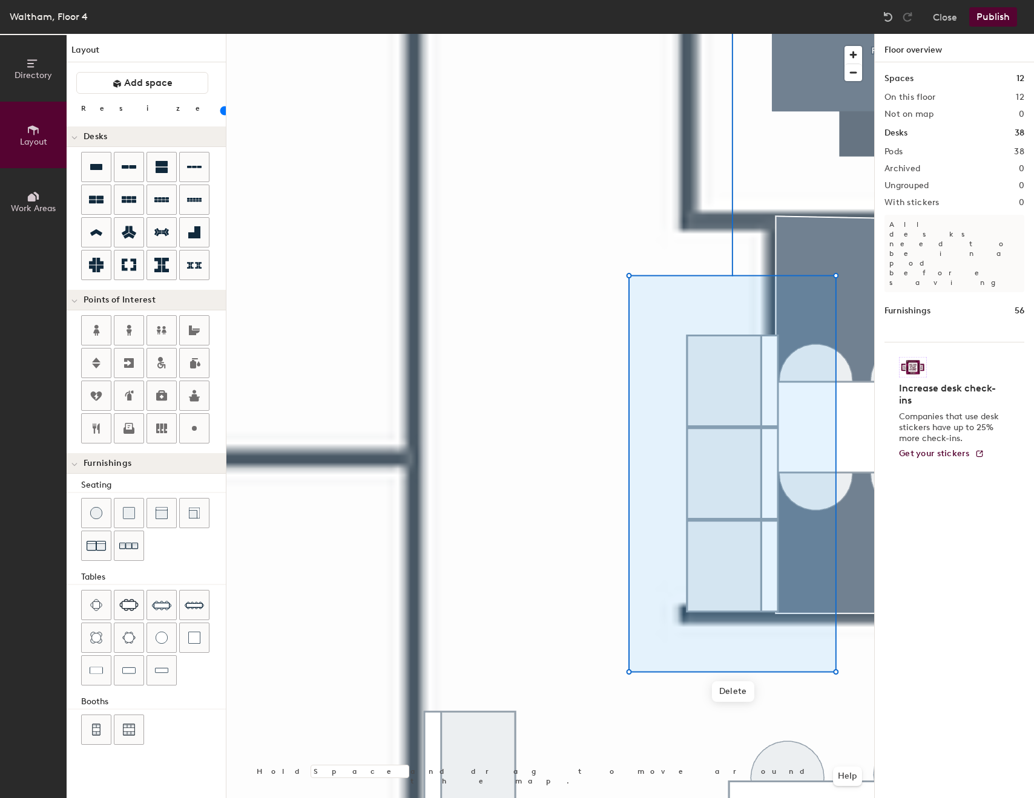
click at [392, 34] on div at bounding box center [550, 34] width 648 height 0
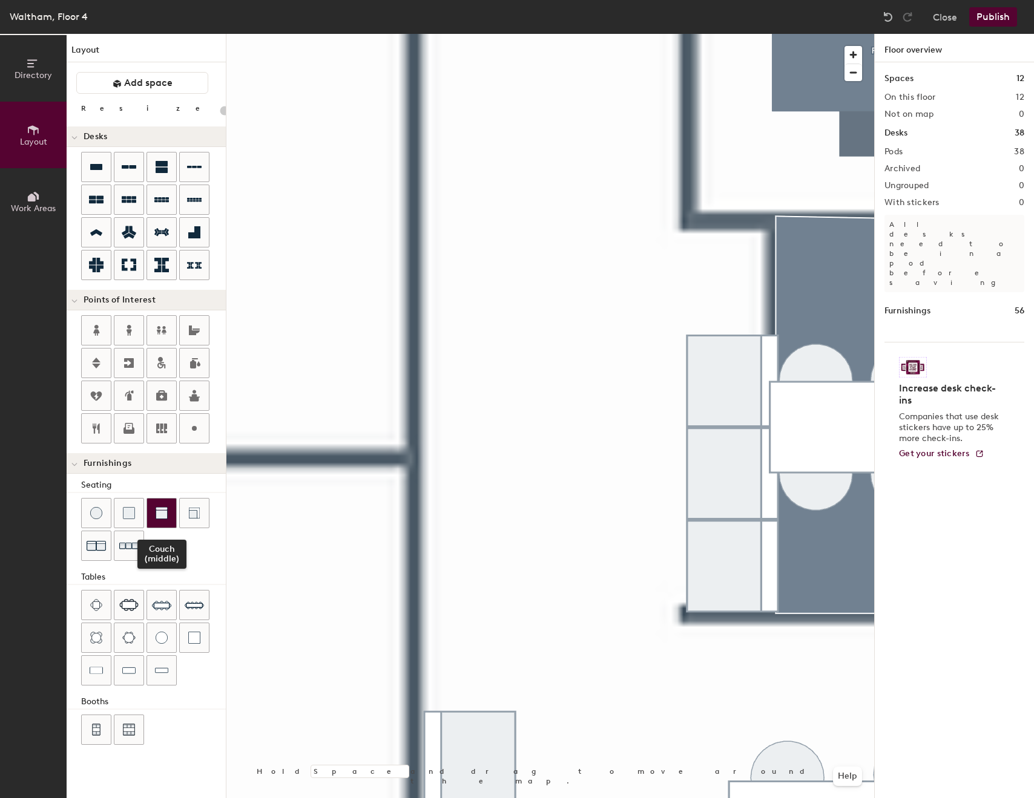
click at [171, 516] on div at bounding box center [161, 513] width 29 height 29
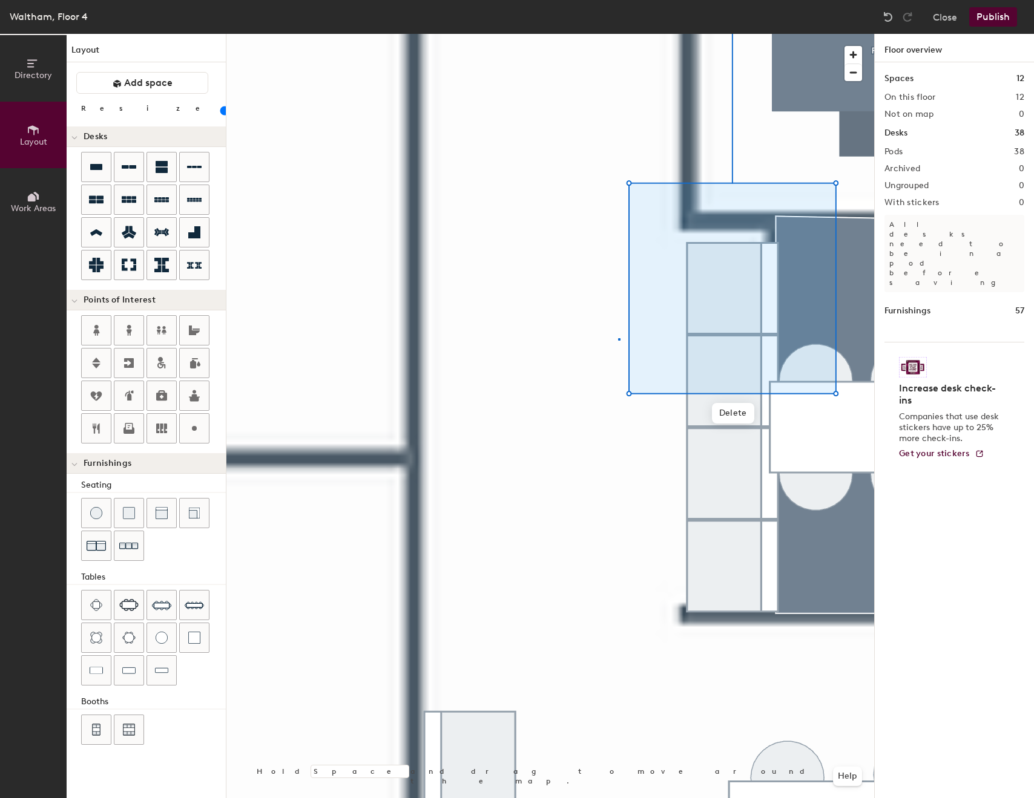
click at [618, 34] on div at bounding box center [550, 34] width 648 height 0
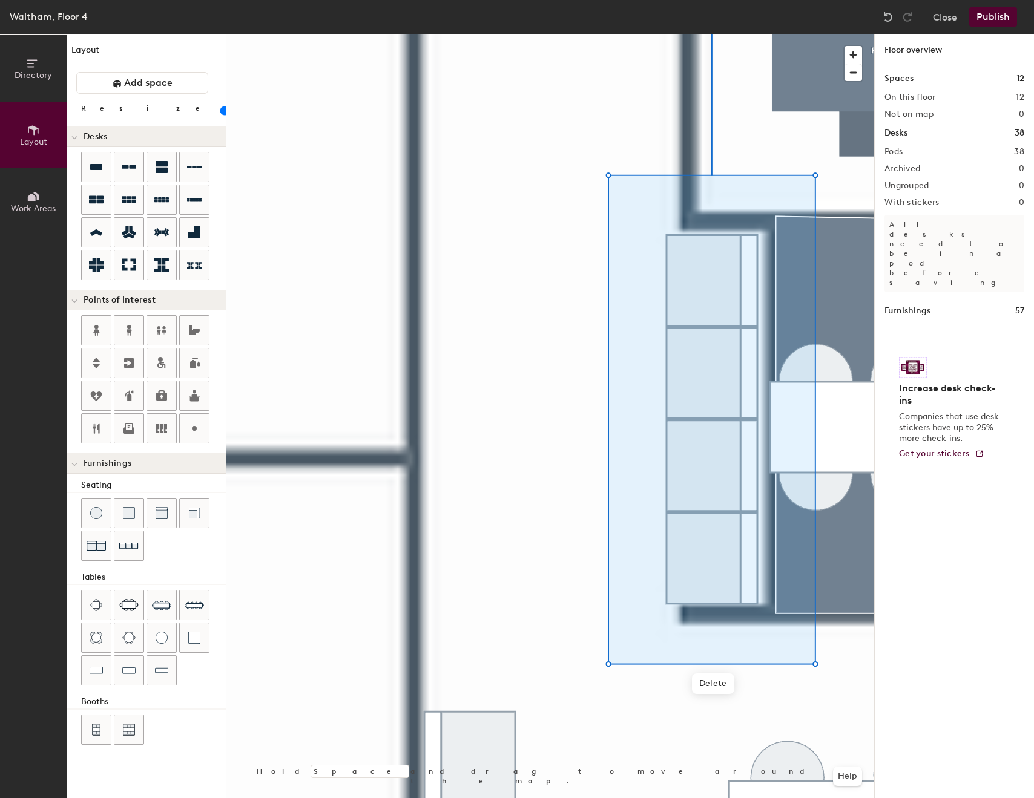
click at [581, 34] on div at bounding box center [550, 34] width 648 height 0
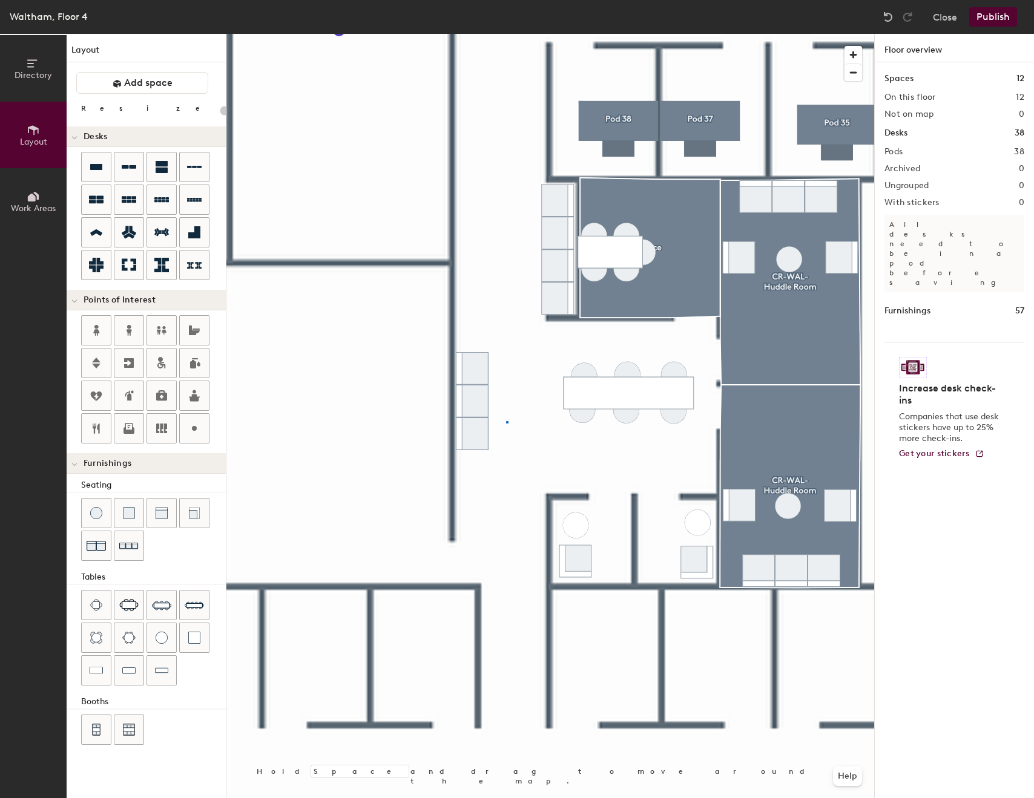
click at [506, 34] on div at bounding box center [550, 34] width 648 height 0
click at [471, 34] on div at bounding box center [550, 34] width 648 height 0
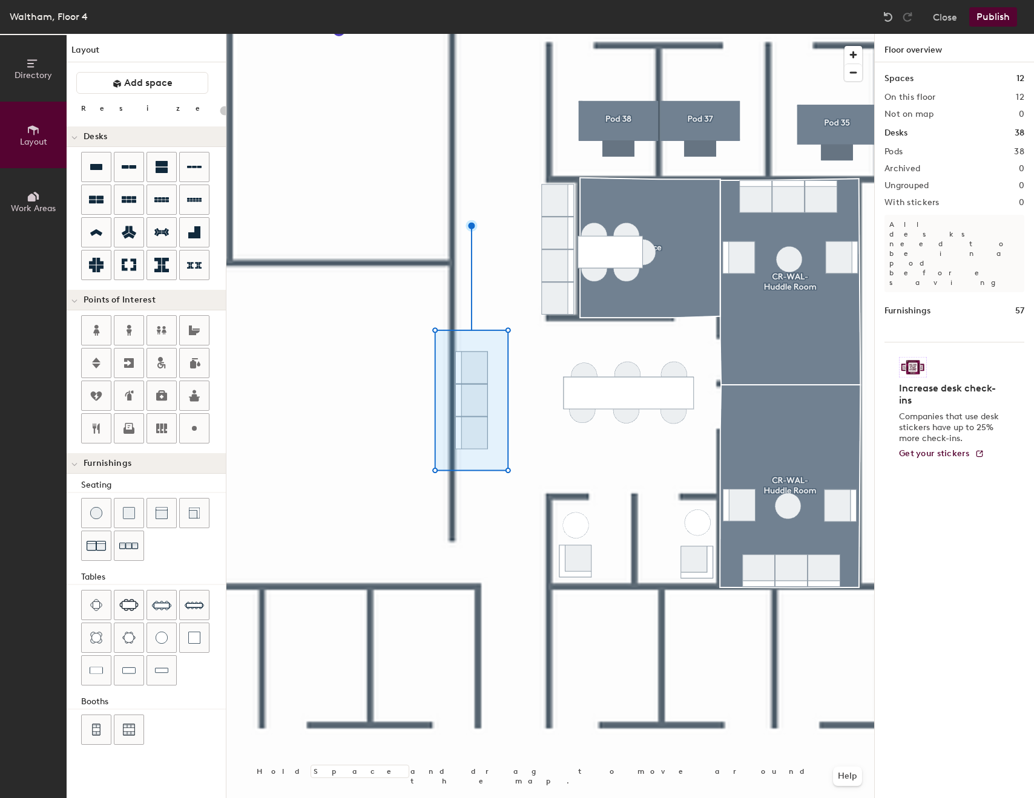
type input "20"
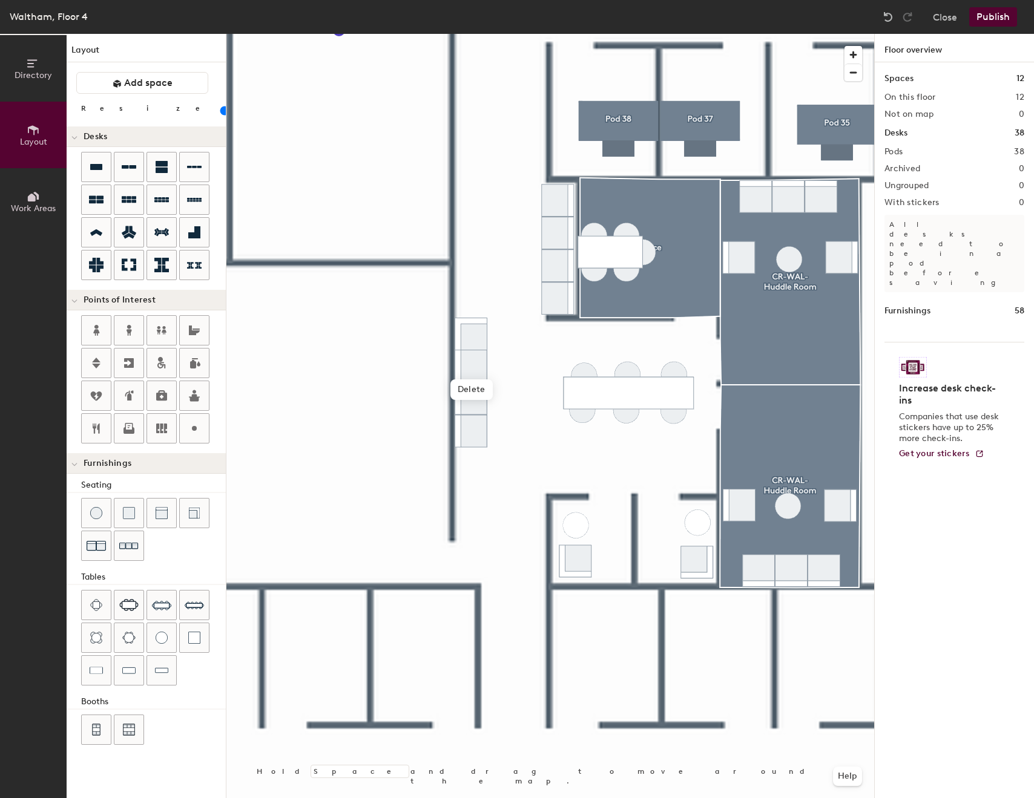
click at [520, 34] on div at bounding box center [550, 34] width 648 height 0
click at [473, 326] on div at bounding box center [472, 329] width 2 height 8
click at [509, 34] on div at bounding box center [550, 34] width 648 height 0
click at [496, 34] on div at bounding box center [550, 34] width 648 height 0
click at [490, 34] on div at bounding box center [550, 34] width 648 height 0
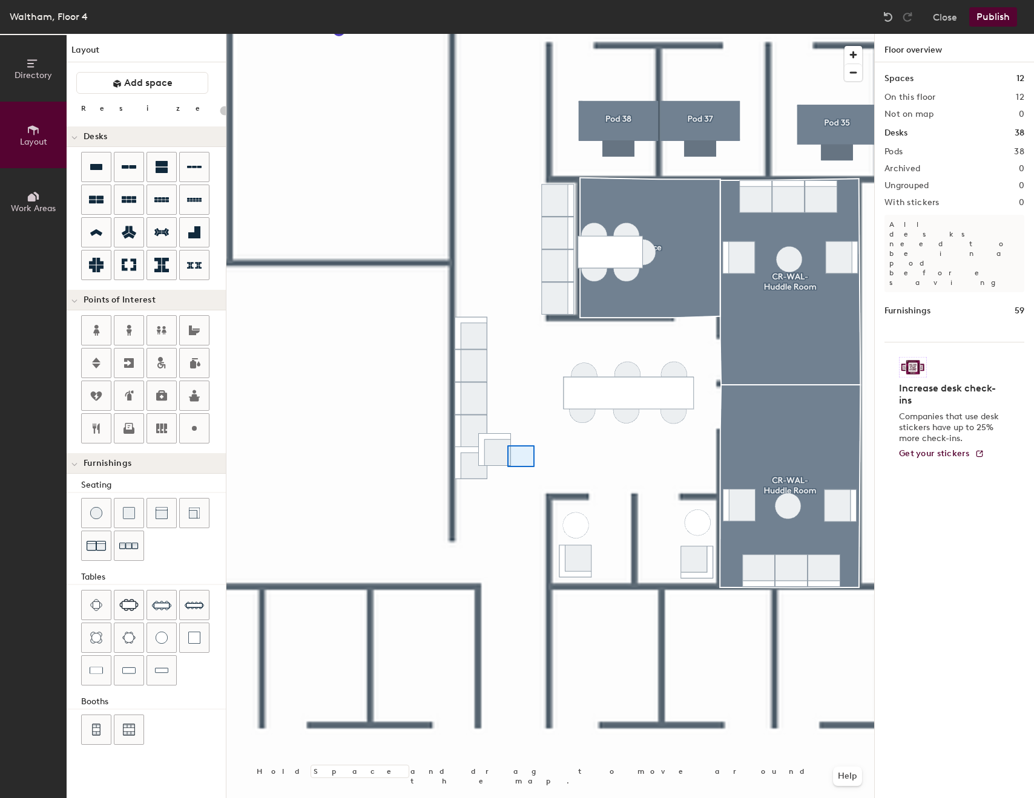
click at [489, 34] on div at bounding box center [550, 34] width 648 height 0
click at [465, 34] on div at bounding box center [550, 34] width 648 height 0
click at [528, 34] on div at bounding box center [550, 34] width 648 height 0
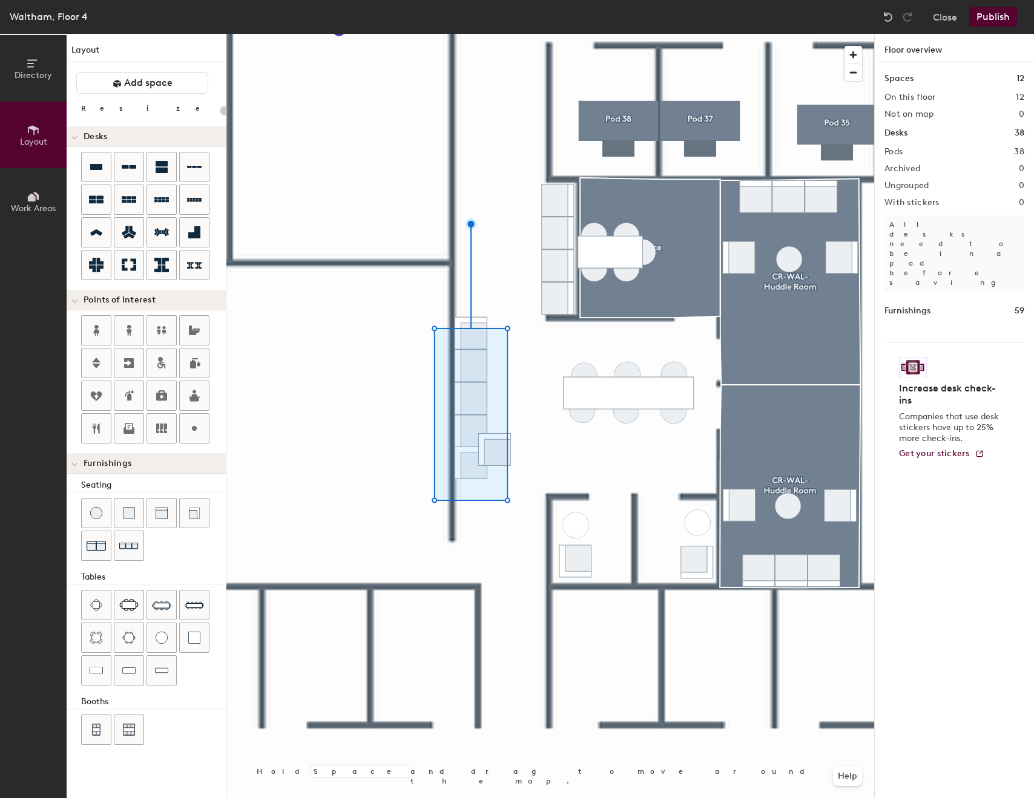
click at [500, 34] on div at bounding box center [550, 34] width 648 height 0
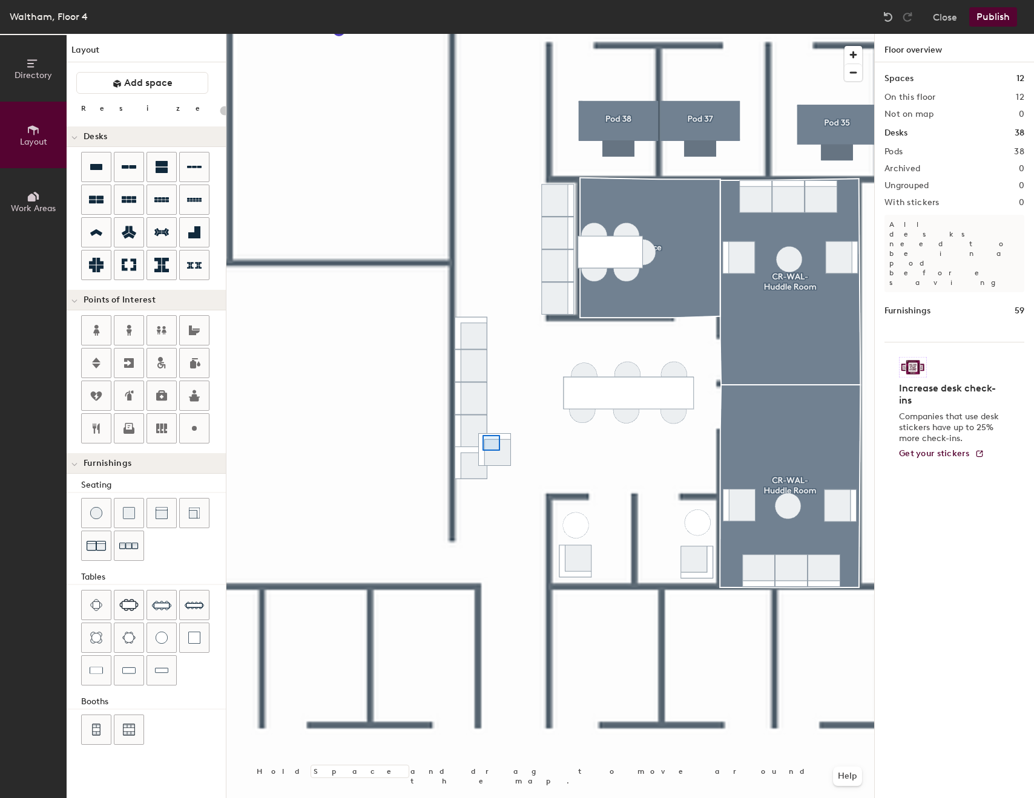
click at [525, 34] on div at bounding box center [550, 34] width 648 height 0
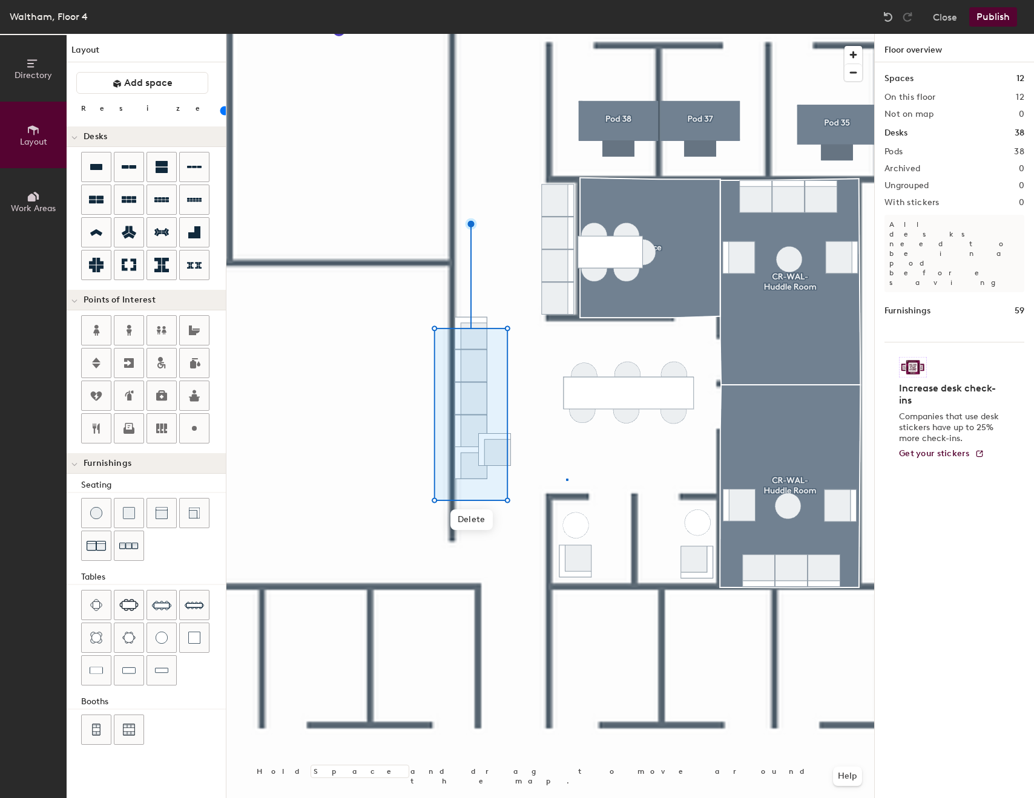
drag, startPoint x: 482, startPoint y: 435, endPoint x: 491, endPoint y: 447, distance: 14.3
click at [566, 34] on div at bounding box center [550, 34] width 648 height 0
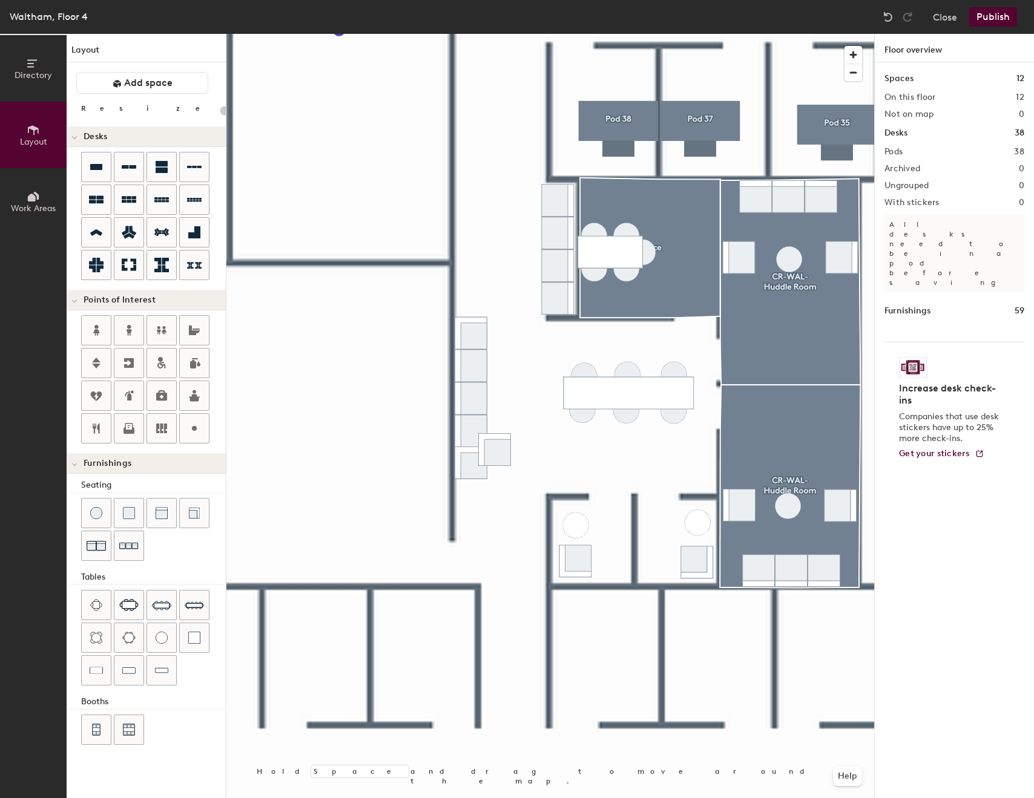
click at [499, 34] on div at bounding box center [550, 34] width 648 height 0
click at [462, 34] on div at bounding box center [550, 34] width 648 height 0
click at [482, 34] on div at bounding box center [550, 34] width 648 height 0
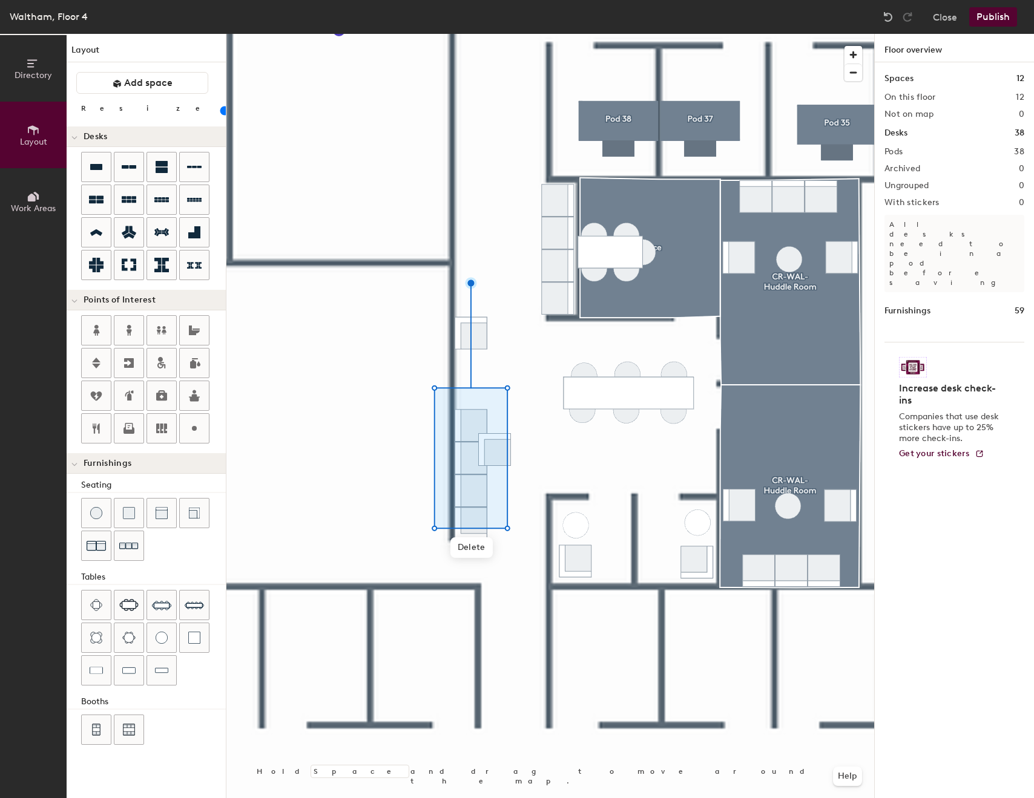
click at [520, 34] on div at bounding box center [550, 34] width 648 height 0
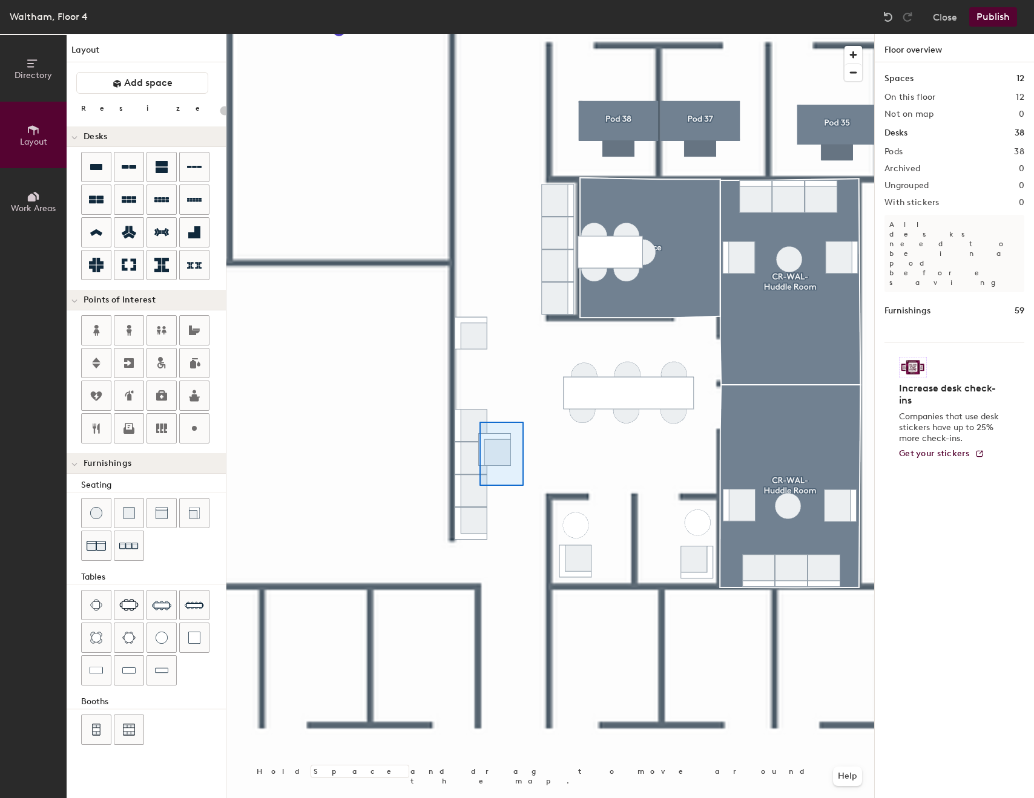
click at [479, 34] on div at bounding box center [550, 34] width 648 height 0
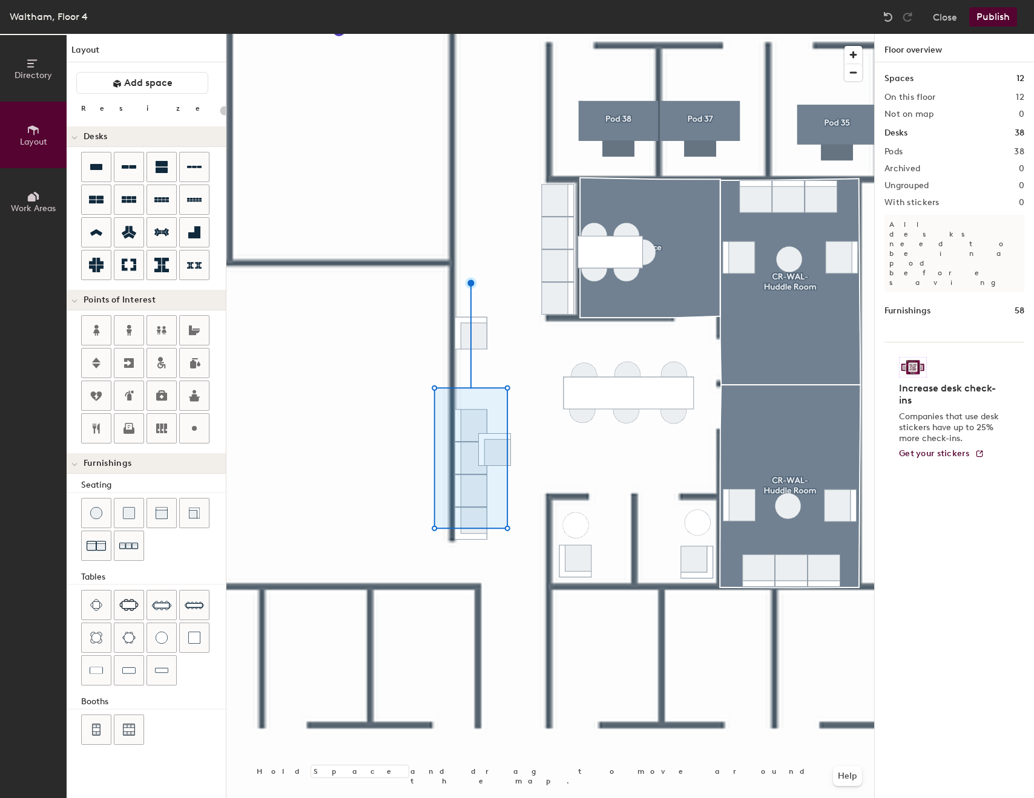
click at [506, 34] on div at bounding box center [550, 34] width 648 height 0
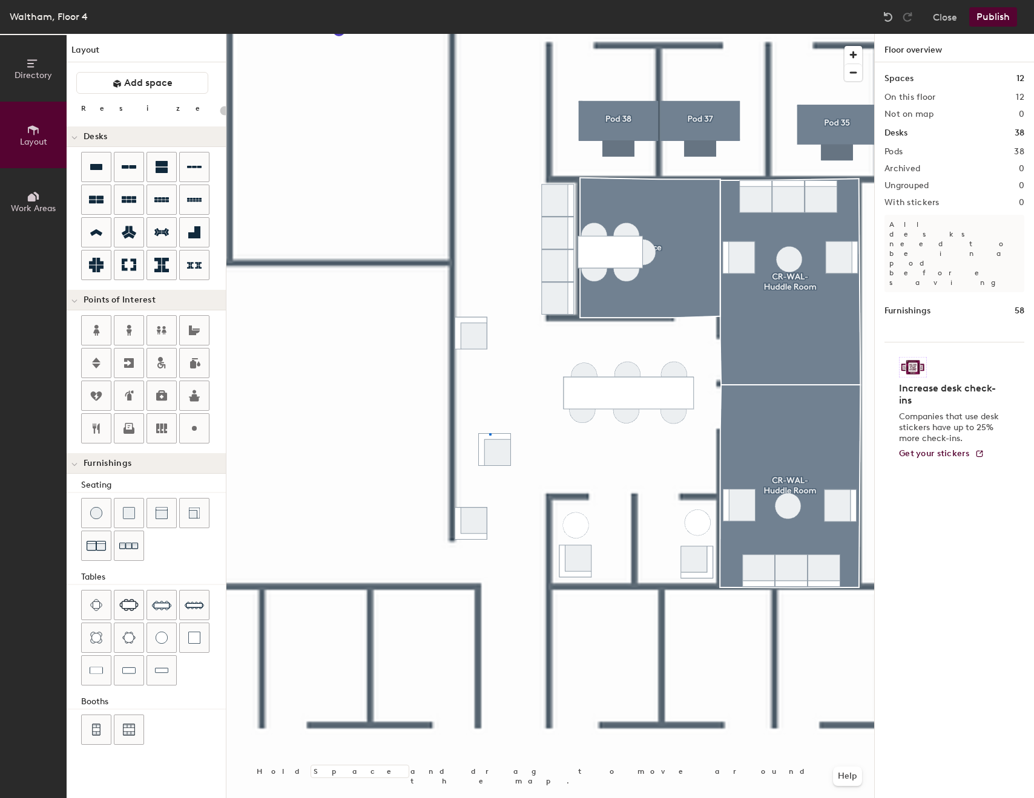
click at [489, 34] on div at bounding box center [550, 34] width 648 height 0
click at [142, 551] on div at bounding box center [128, 545] width 29 height 29
click at [96, 539] on img at bounding box center [96, 545] width 19 height 19
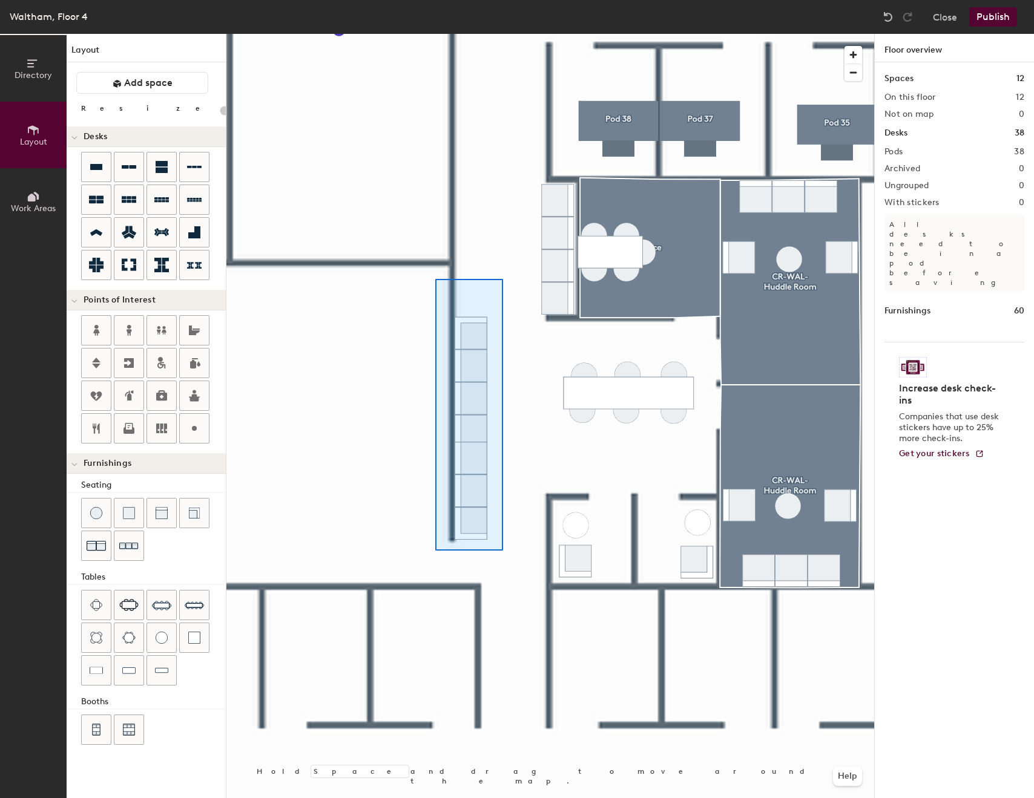
click at [436, 34] on div at bounding box center [550, 34] width 648 height 0
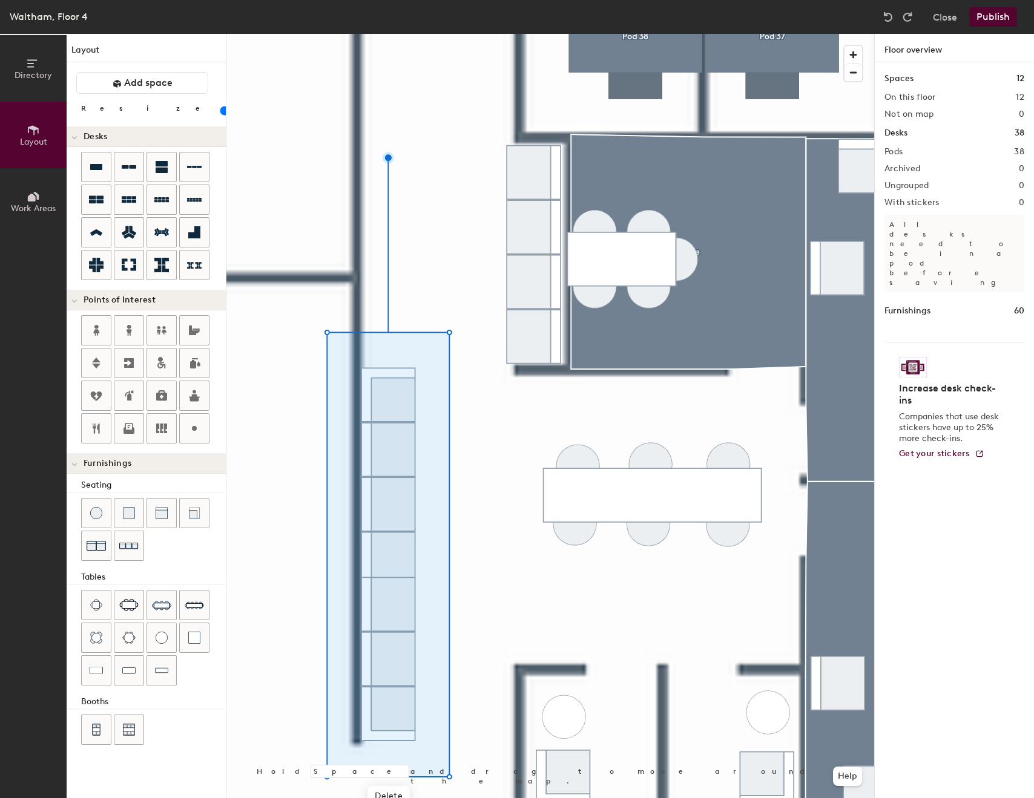
click at [500, 34] on div at bounding box center [550, 34] width 648 height 0
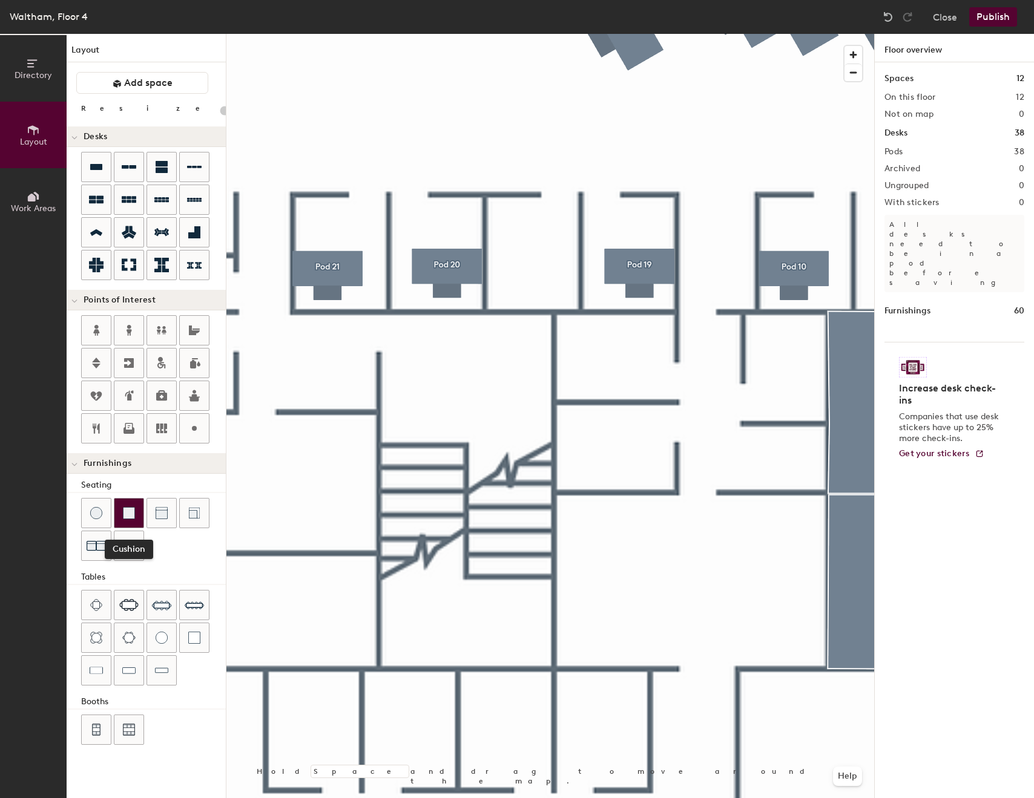
click at [139, 504] on div at bounding box center [128, 513] width 29 height 29
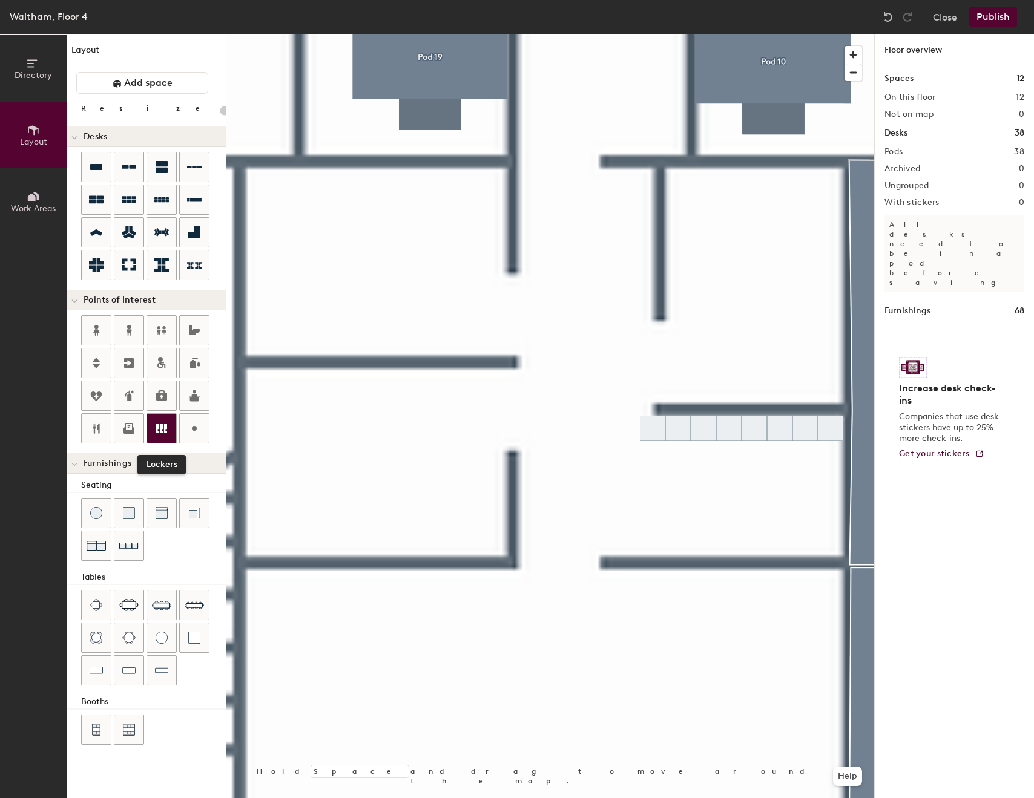
click at [160, 429] on icon at bounding box center [161, 429] width 11 height 10
type input "20"
click at [749, 454] on span "Edit" at bounding box center [744, 455] width 31 height 21
click at [752, 431] on input "Lockers" at bounding box center [767, 427] width 39 height 17
type input "Pega Lockers"
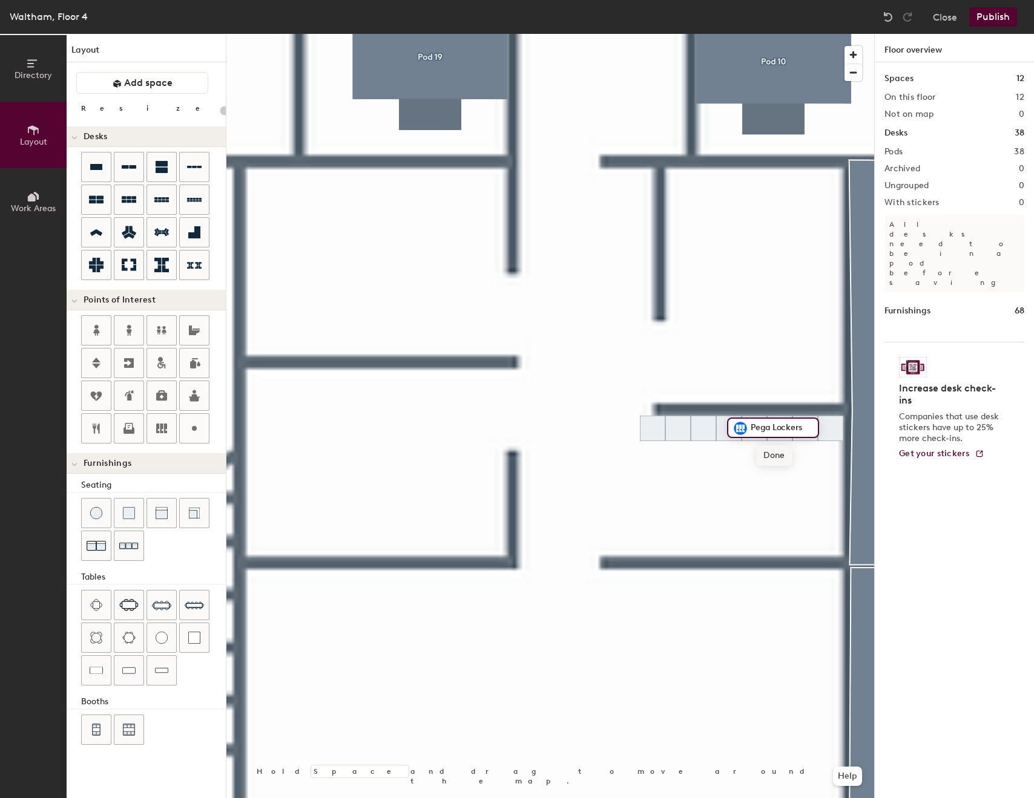
click at [773, 458] on span "Done" at bounding box center [774, 455] width 36 height 21
click at [698, 34] on div at bounding box center [550, 34] width 648 height 0
click at [659, 34] on div at bounding box center [550, 34] width 648 height 0
type input "20"
click at [662, 452] on span "Edit" at bounding box center [658, 457] width 31 height 21
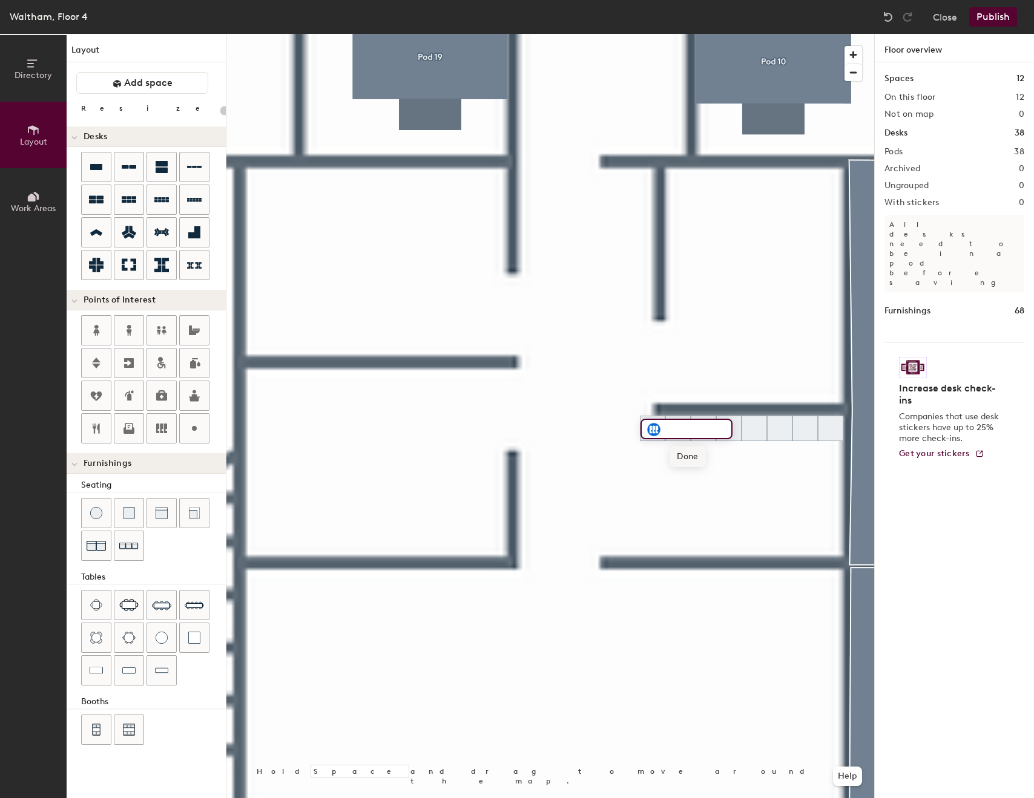
click at [682, 458] on span "Done" at bounding box center [687, 457] width 36 height 21
click at [666, 34] on div at bounding box center [550, 34] width 648 height 0
click at [656, 34] on div at bounding box center [550, 34] width 648 height 0
click at [656, 453] on span "Edit" at bounding box center [658, 457] width 31 height 21
type input "20"
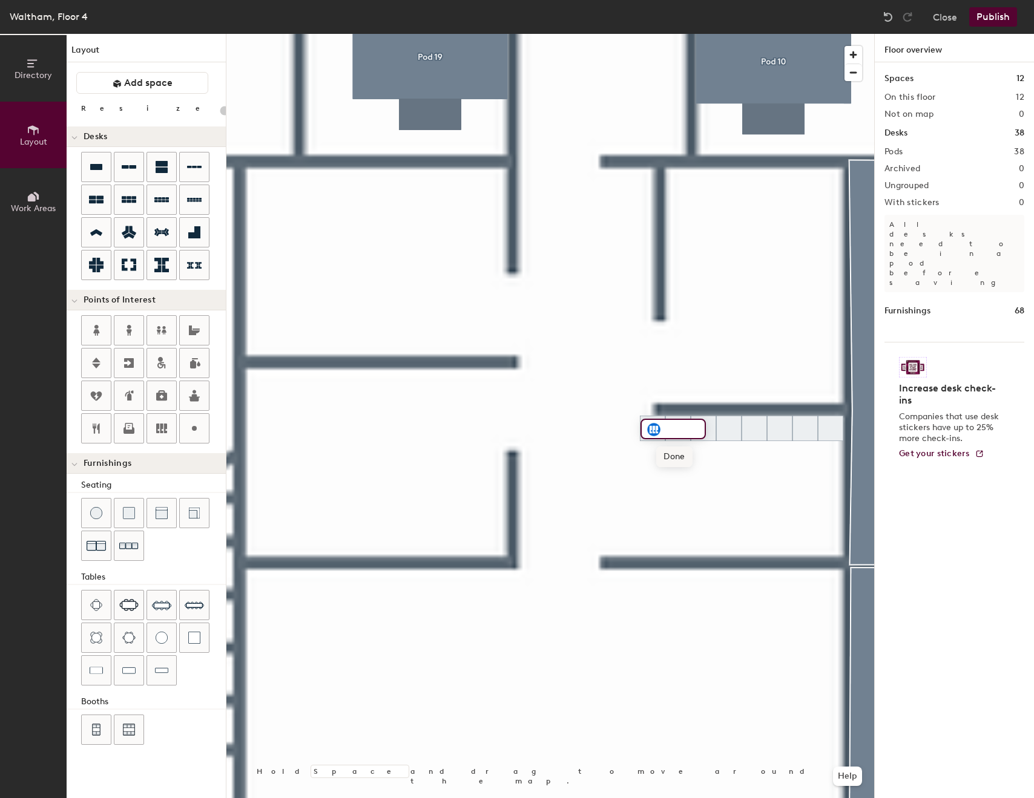
click at [677, 461] on span "Done" at bounding box center [674, 457] width 36 height 21
click at [798, 34] on div at bounding box center [550, 34] width 648 height 0
click at [704, 34] on div at bounding box center [550, 34] width 648 height 0
click at [723, 34] on div at bounding box center [550, 34] width 648 height 0
click at [699, 34] on div at bounding box center [550, 34] width 648 height 0
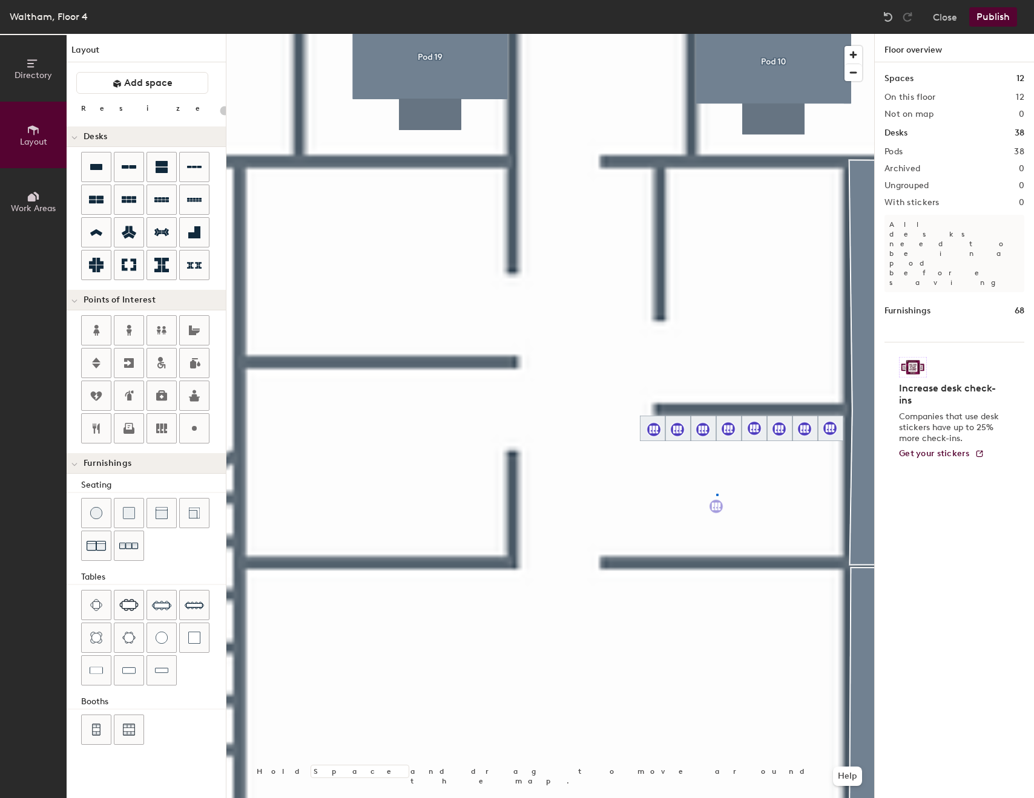
click at [716, 34] on div at bounding box center [550, 34] width 648 height 0
click at [679, 34] on div at bounding box center [550, 34] width 648 height 0
click at [811, 34] on div at bounding box center [550, 34] width 648 height 0
click at [678, 34] on div at bounding box center [550, 34] width 648 height 0
click at [763, 34] on div at bounding box center [550, 34] width 648 height 0
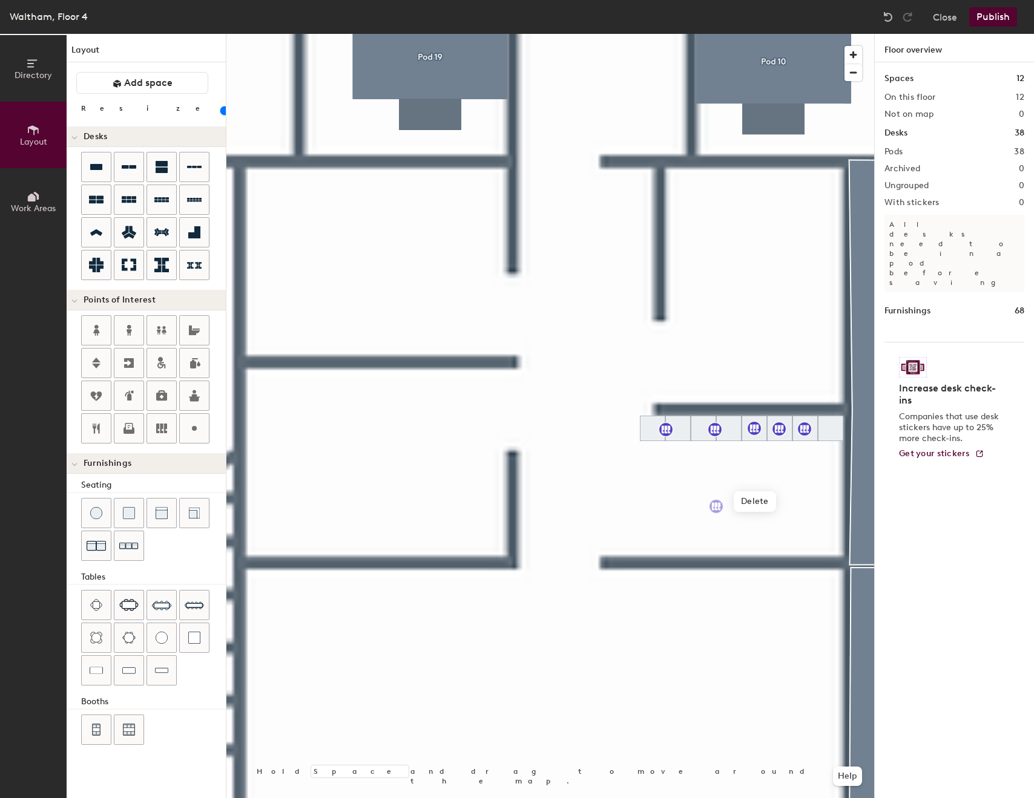
click at [807, 34] on div at bounding box center [550, 34] width 648 height 0
type input "20"
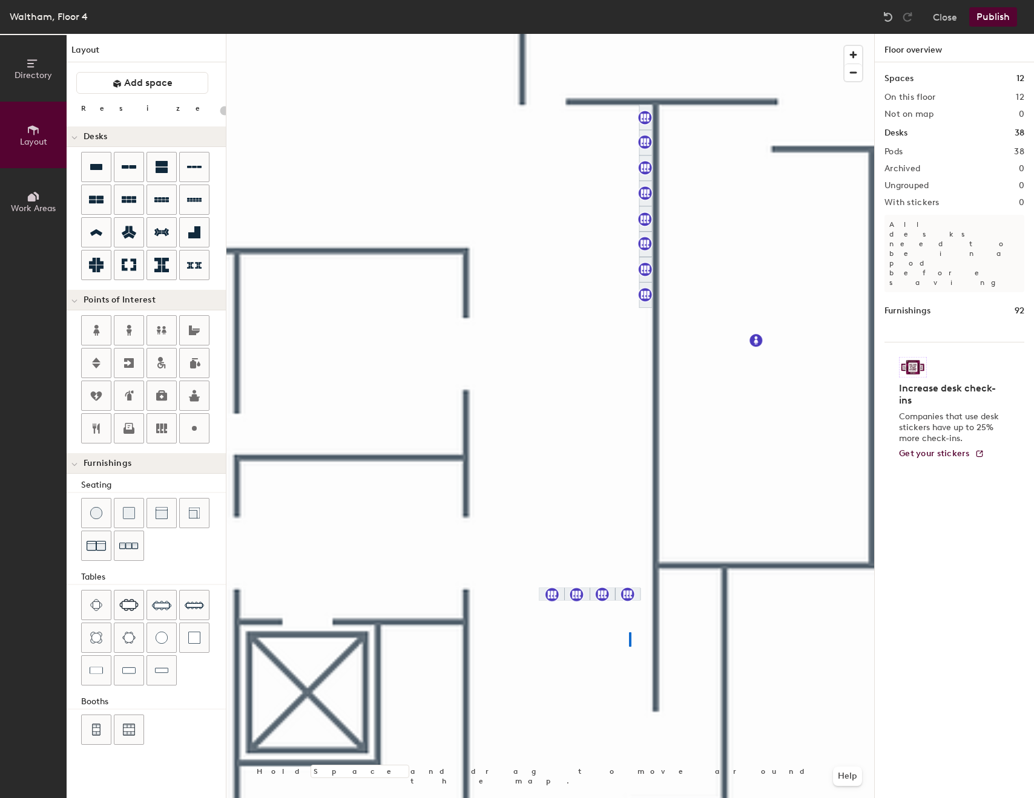
click at [503, 34] on div at bounding box center [550, 34] width 648 height 0
click at [629, 34] on div at bounding box center [550, 34] width 648 height 0
click at [602, 34] on div at bounding box center [550, 34] width 648 height 0
click at [646, 34] on div at bounding box center [550, 34] width 648 height 0
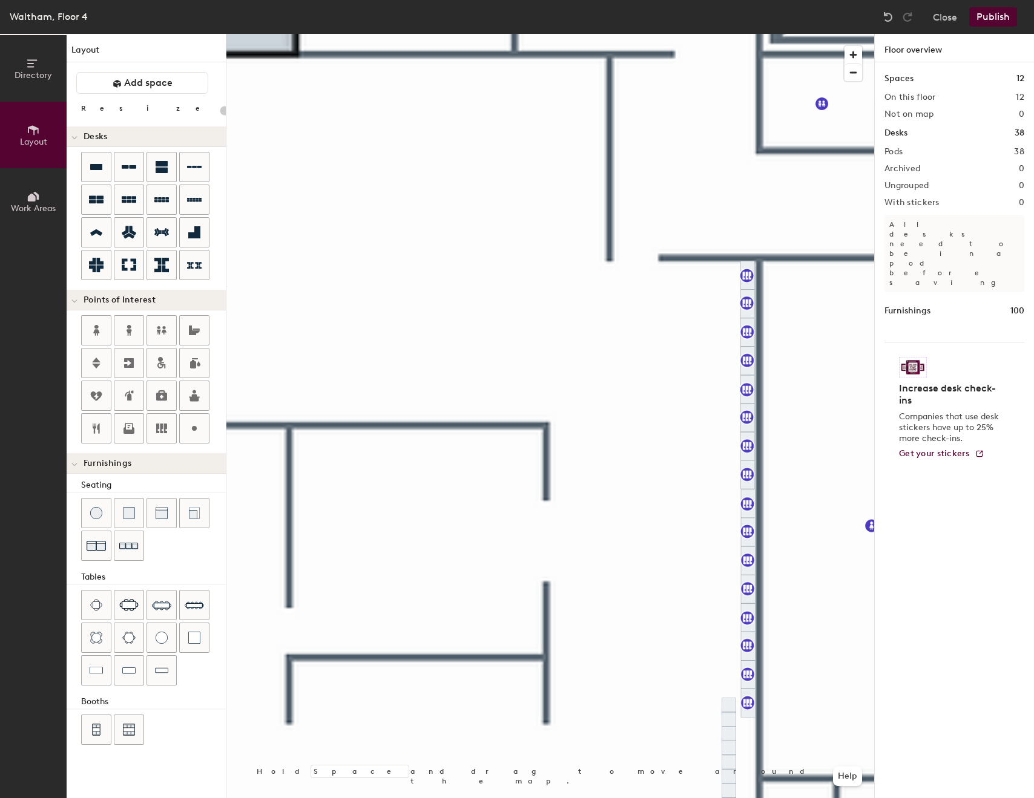
click at [747, 34] on div at bounding box center [550, 34] width 648 height 0
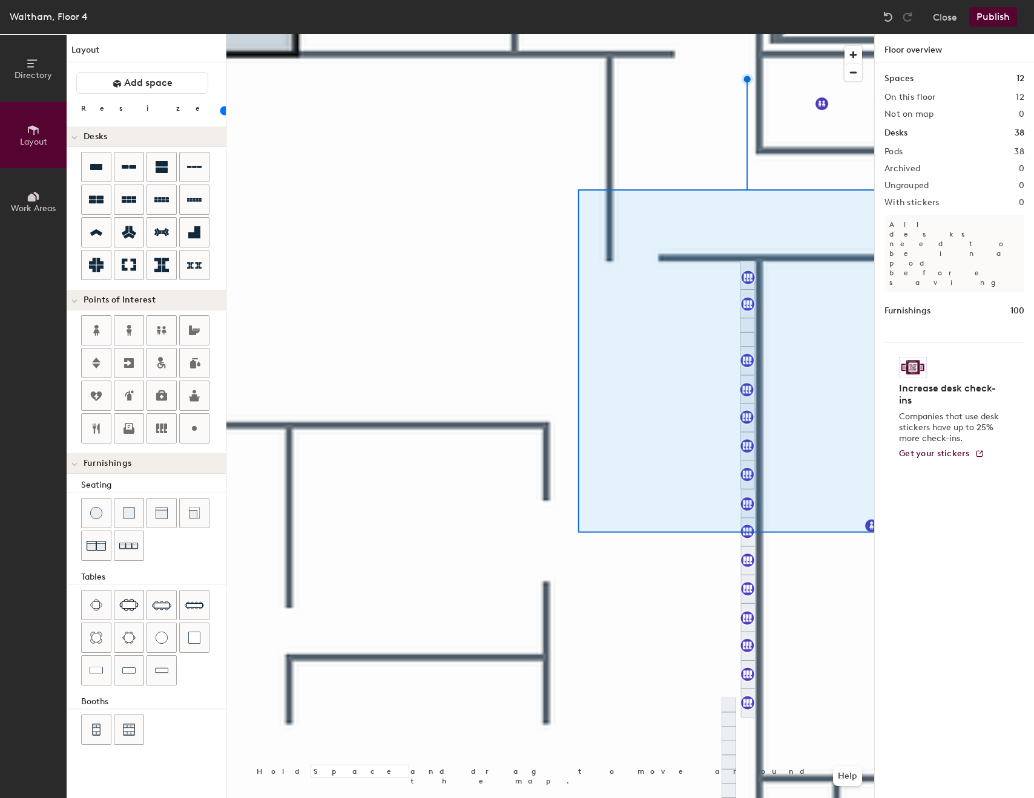
click at [547, 34] on div at bounding box center [550, 34] width 648 height 0
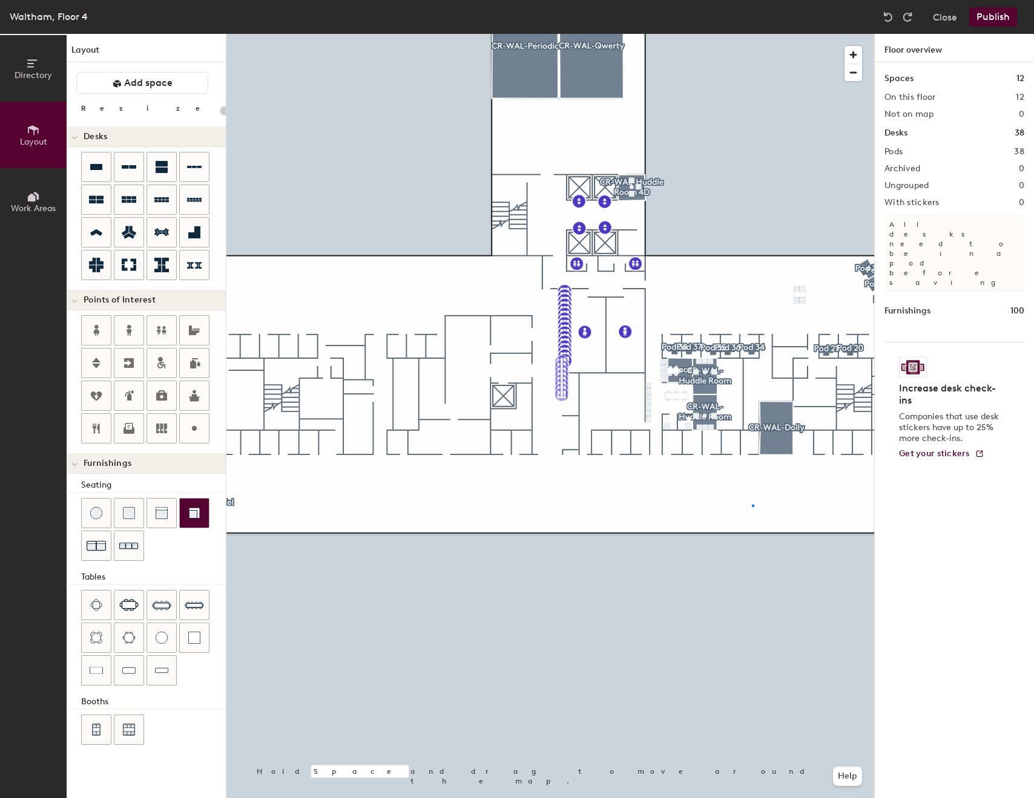
click at [752, 34] on div at bounding box center [550, 34] width 648 height 0
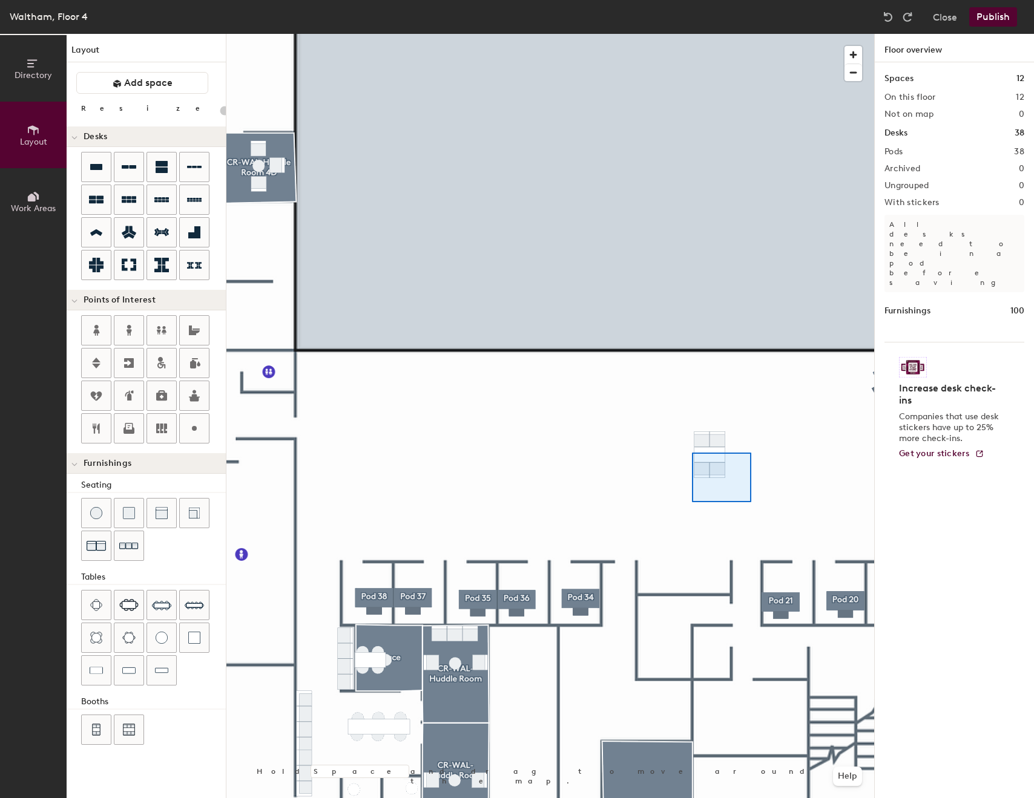
click at [631, 34] on div at bounding box center [550, 34] width 648 height 0
click at [427, 34] on div at bounding box center [550, 34] width 648 height 0
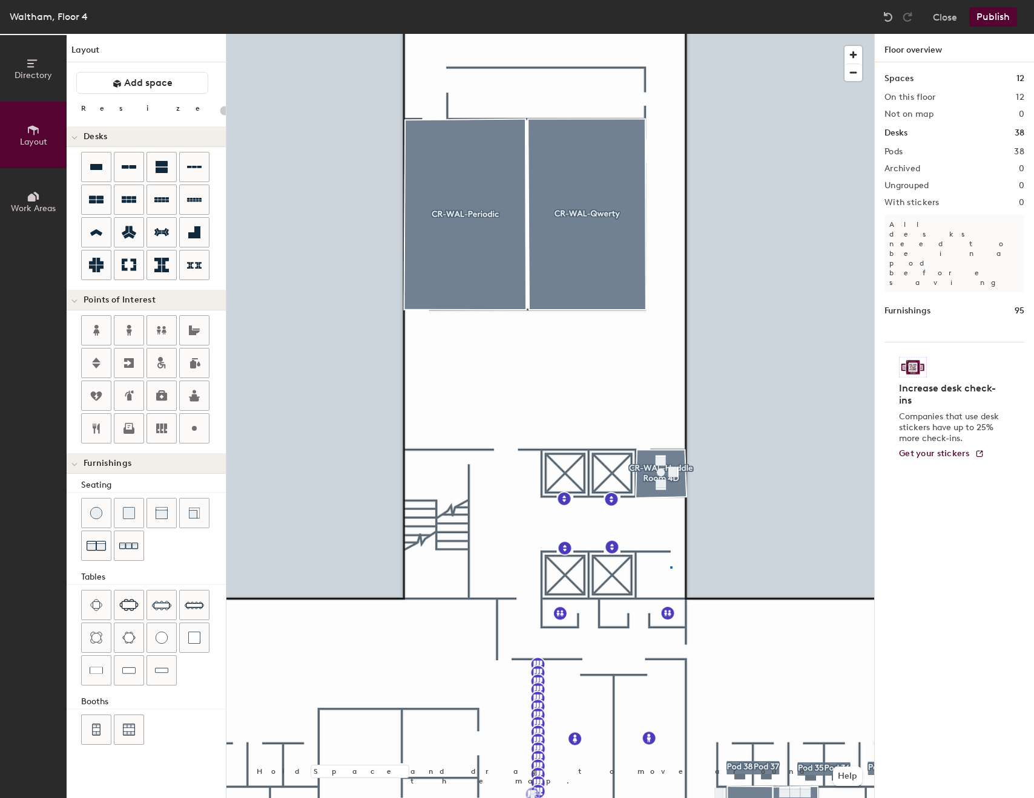
click at [670, 34] on div at bounding box center [550, 34] width 648 height 0
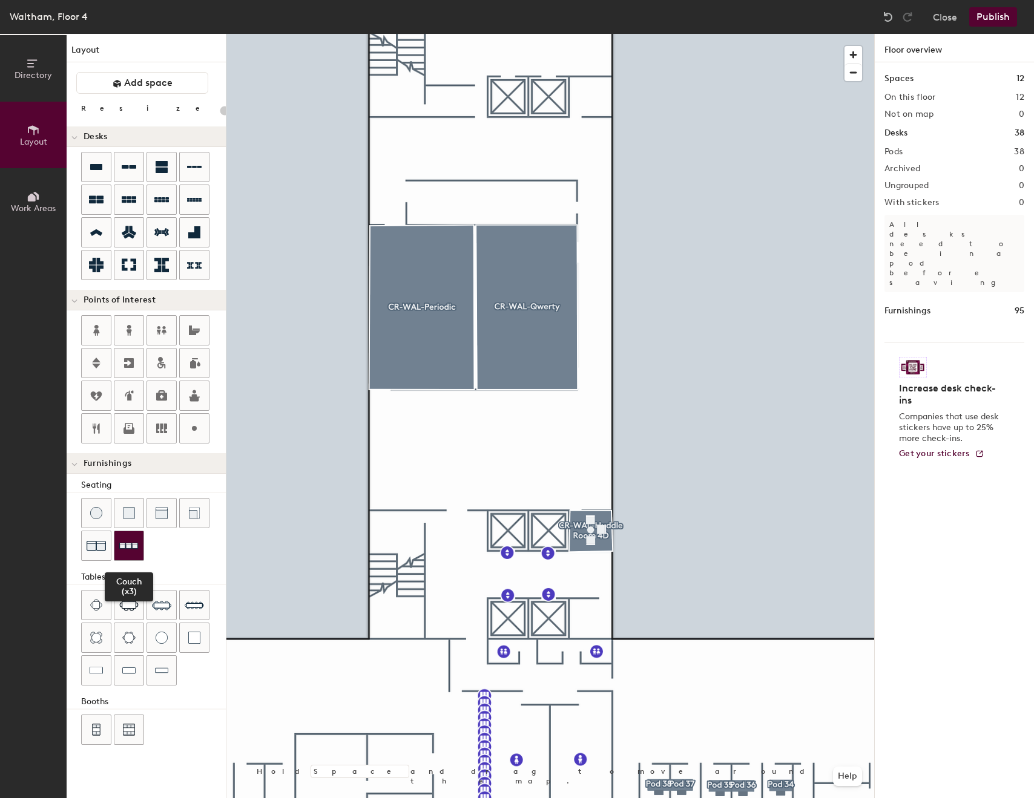
click at [133, 547] on img at bounding box center [128, 546] width 19 height 19
click at [998, 12] on button "Publish" at bounding box center [993, 16] width 48 height 19
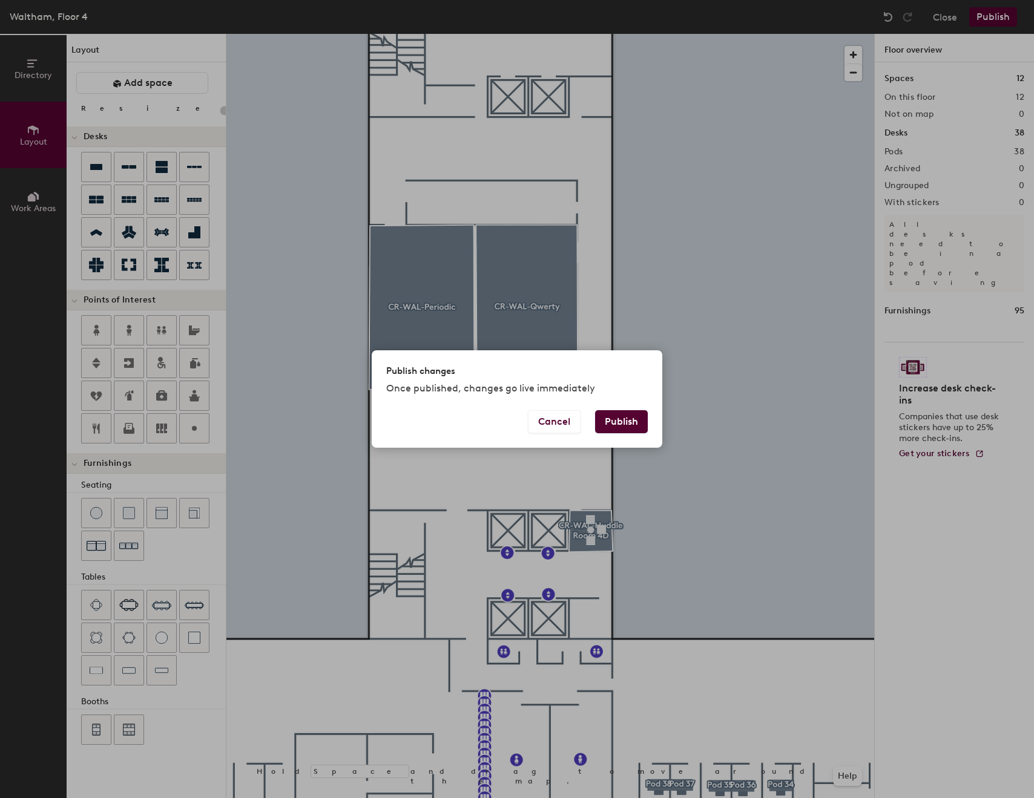
click at [634, 413] on button "Publish" at bounding box center [621, 421] width 53 height 23
type input "20"
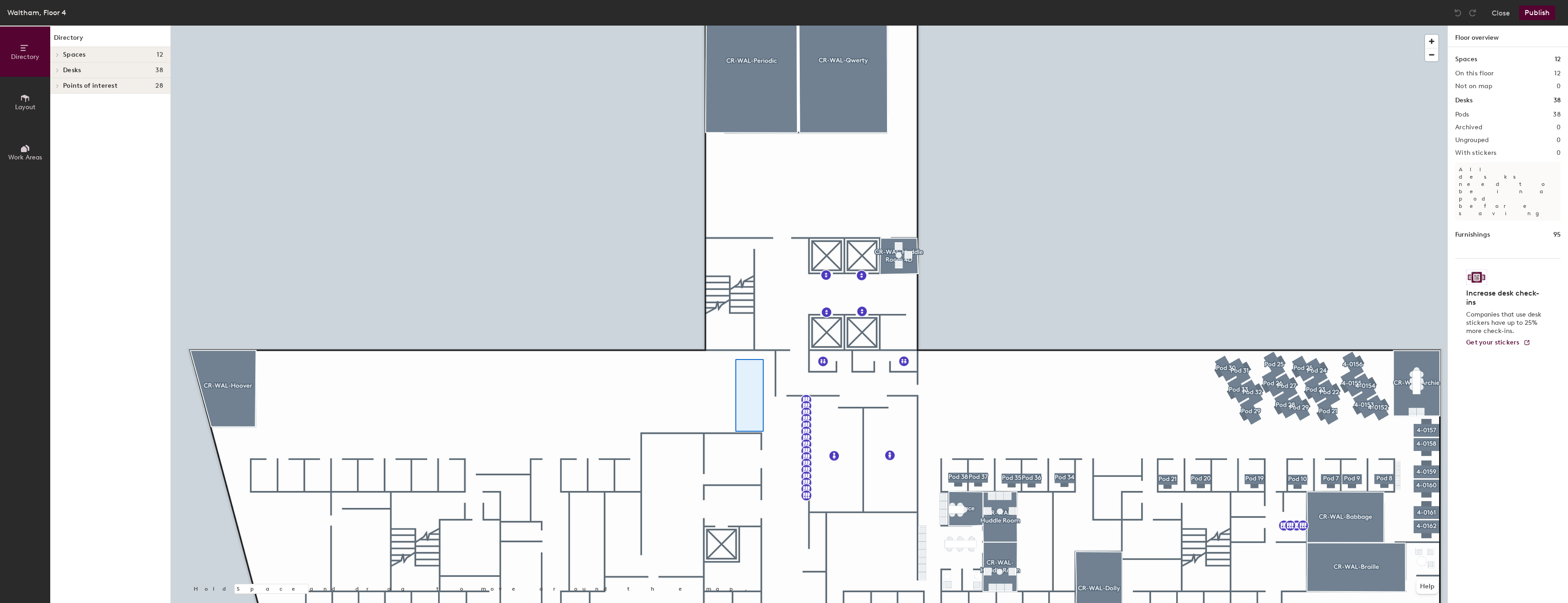
click at [735, 26] on div at bounding box center [809, 26] width 1277 height 0
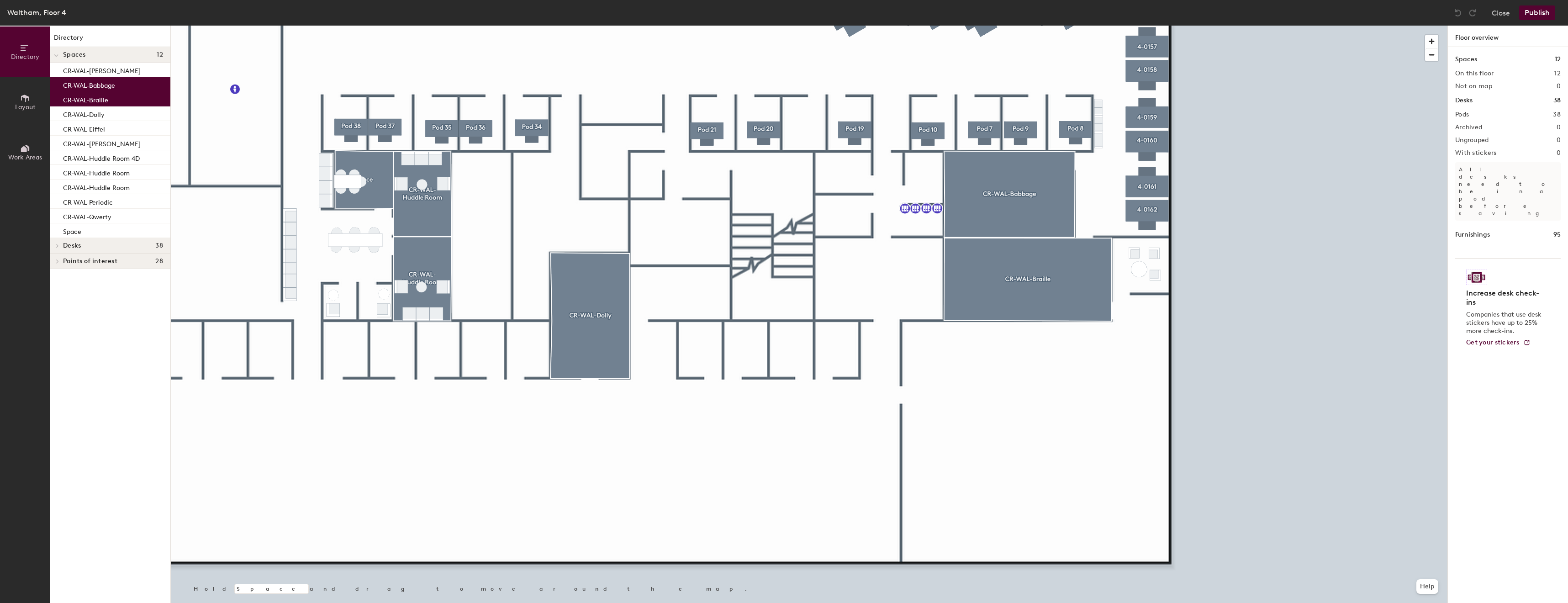
click at [1197, 26] on div at bounding box center [809, 26] width 1277 height 0
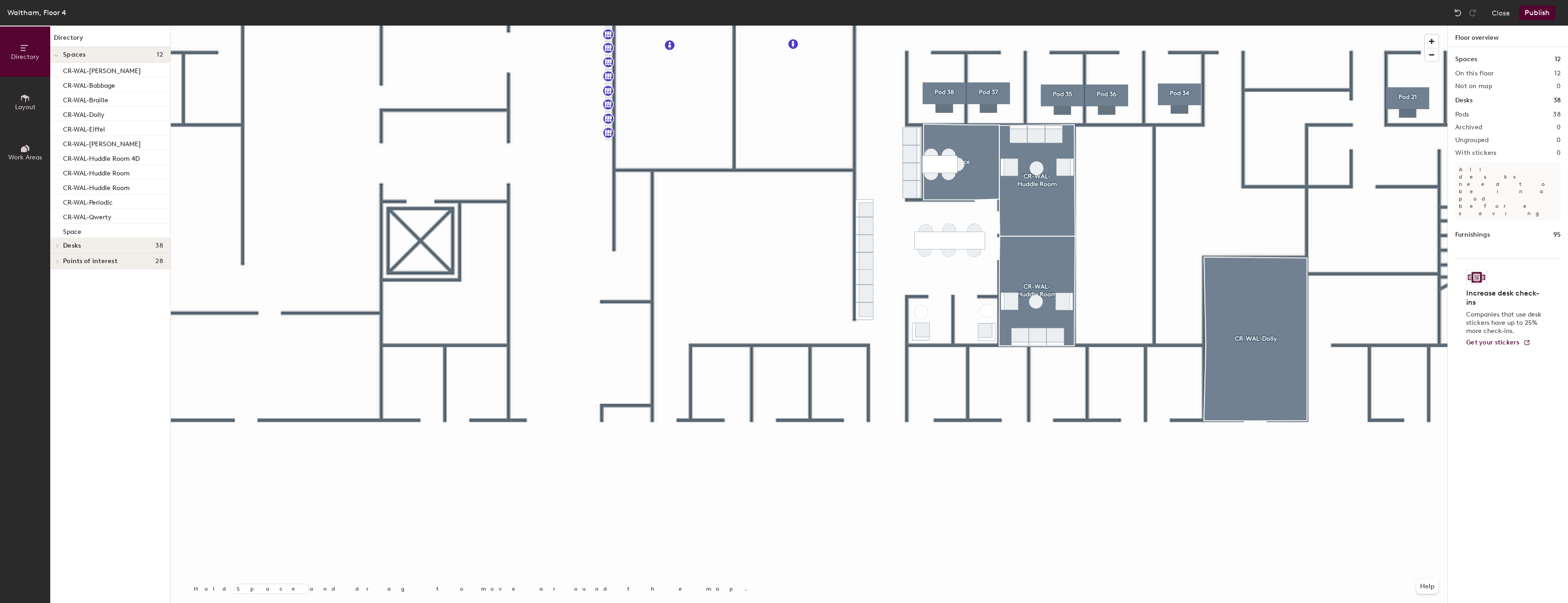
click at [808, 26] on div at bounding box center [809, 26] width 1277 height 0
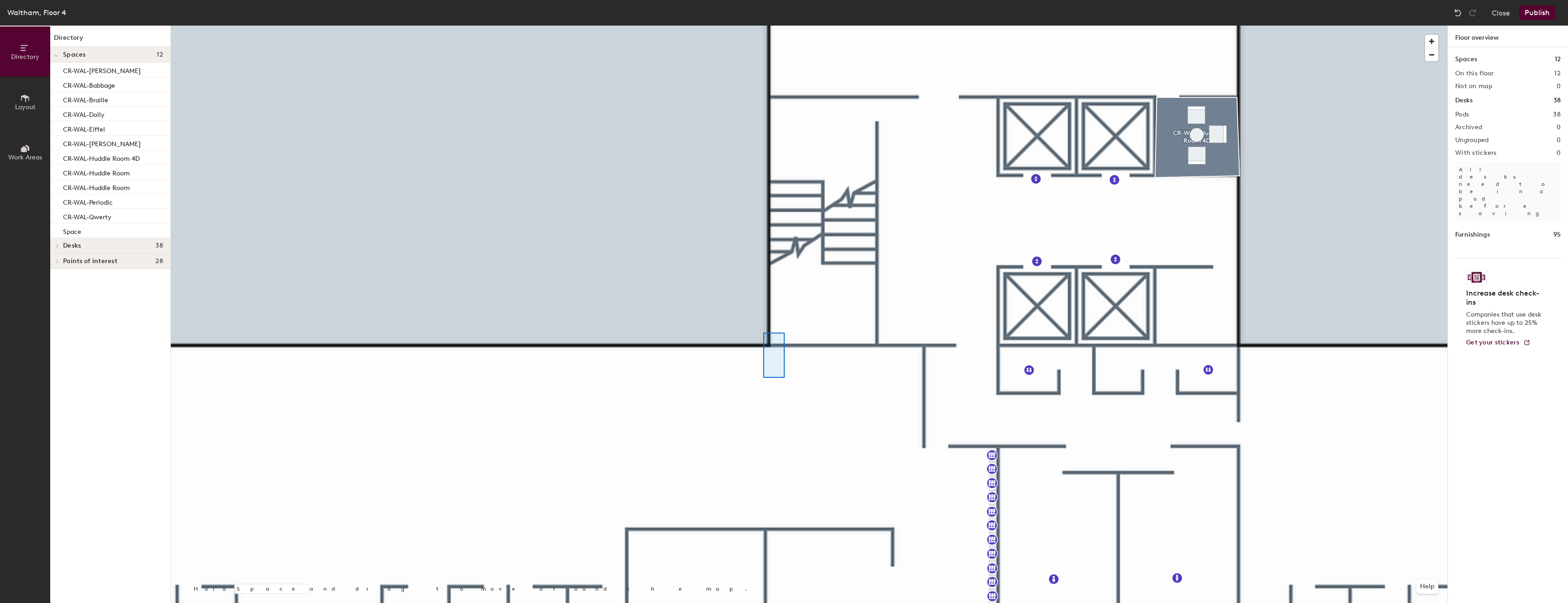
click at [741, 26] on div at bounding box center [809, 26] width 1277 height 0
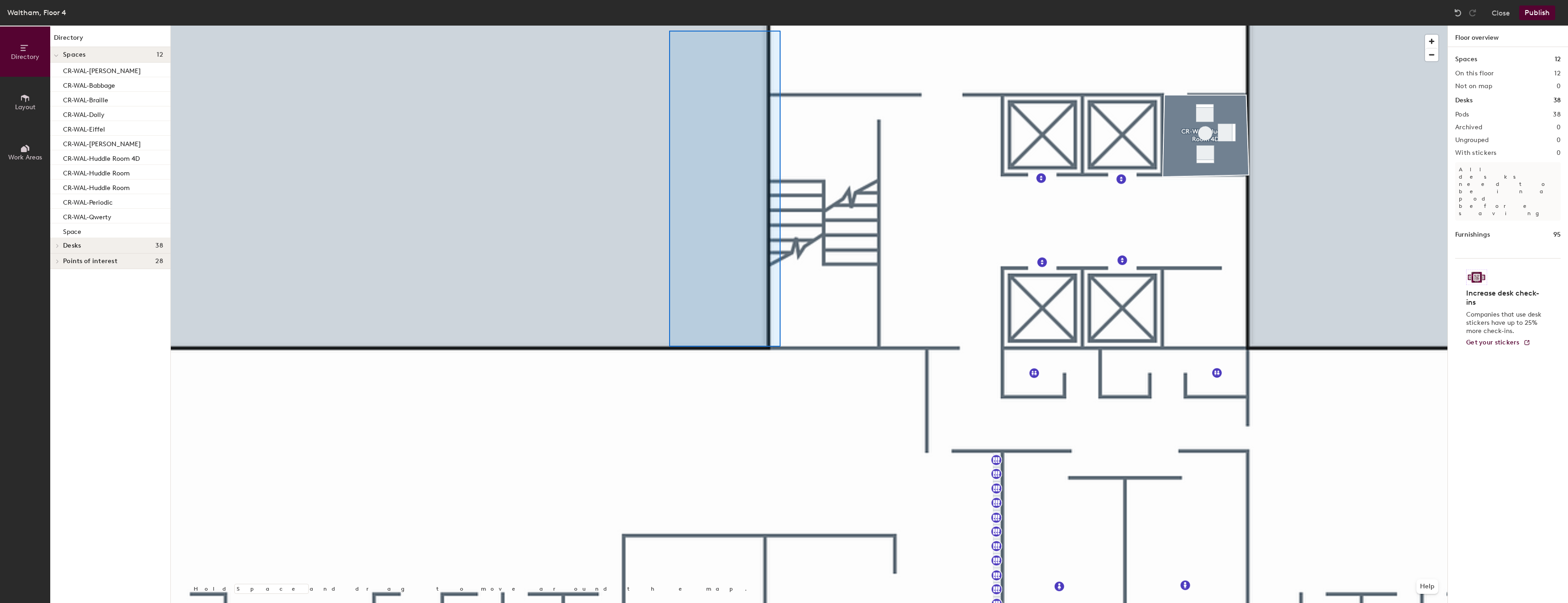
click at [666, 23] on div "Waltham, Floor 4 Close Publish Directory Layout Work Areas Directory Spaces 12 …" at bounding box center [784, 301] width 1568 height 603
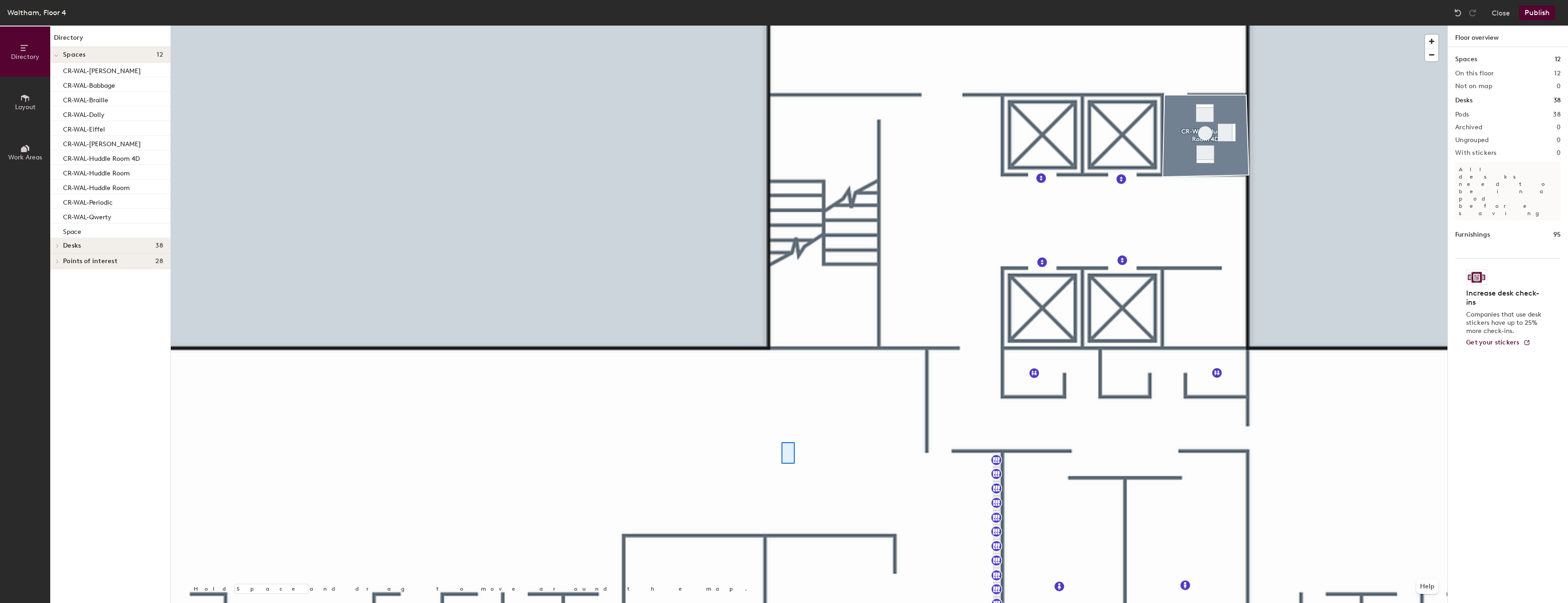
click at [628, 26] on div at bounding box center [809, 26] width 1277 height 0
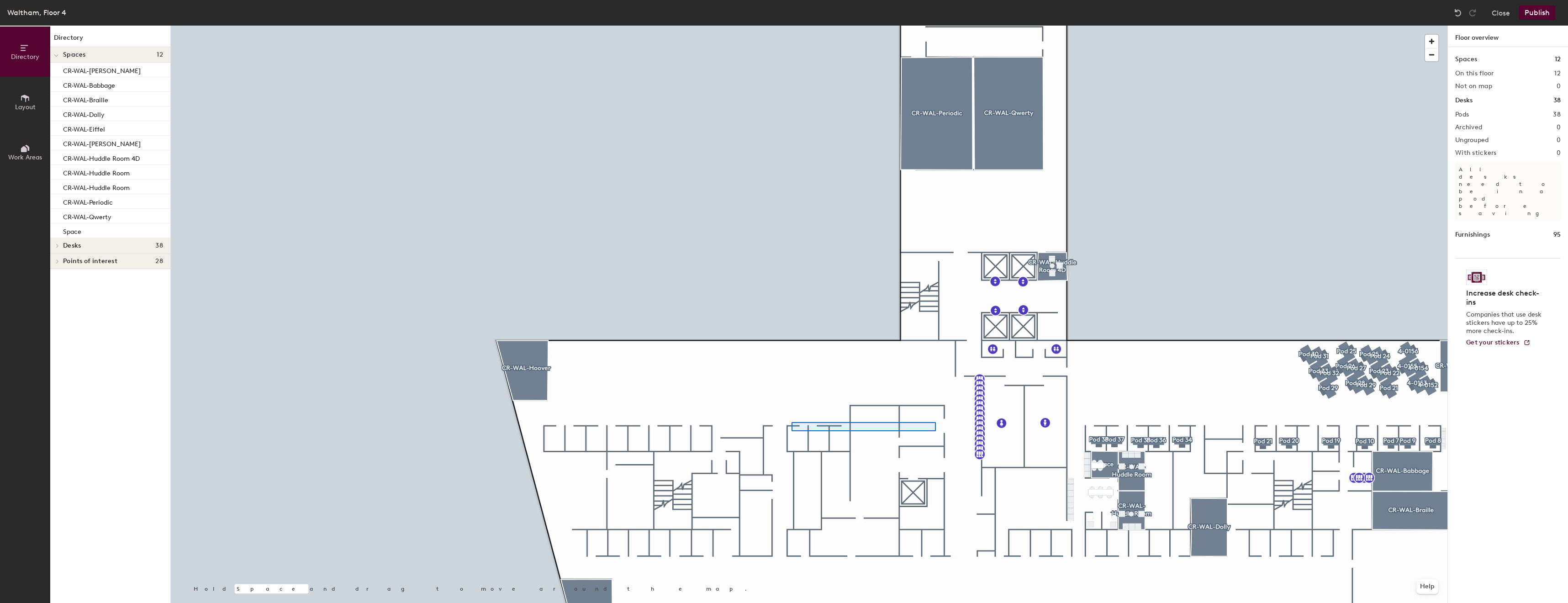
click at [788, 26] on div at bounding box center [809, 26] width 1277 height 0
click at [31, 108] on span "Layout" at bounding box center [25, 107] width 20 height 8
